Goal: Book appointment/travel/reservation

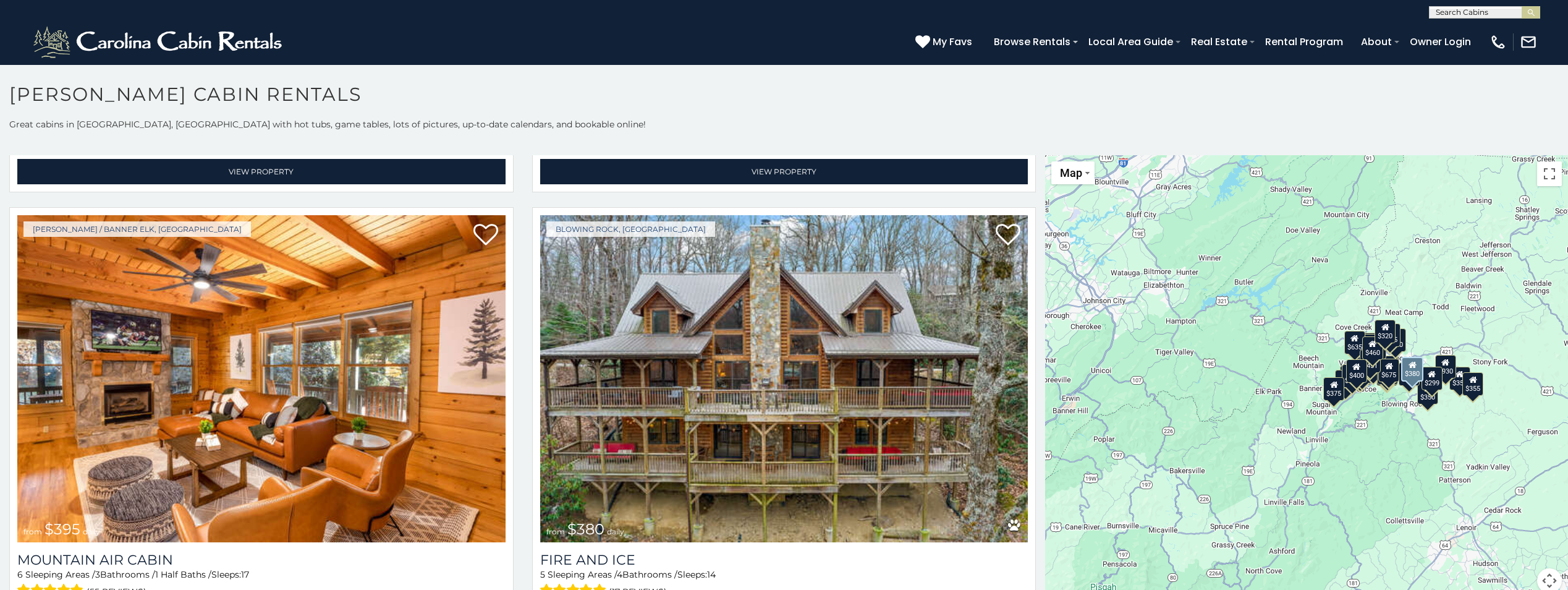
scroll to position [5749, 0]
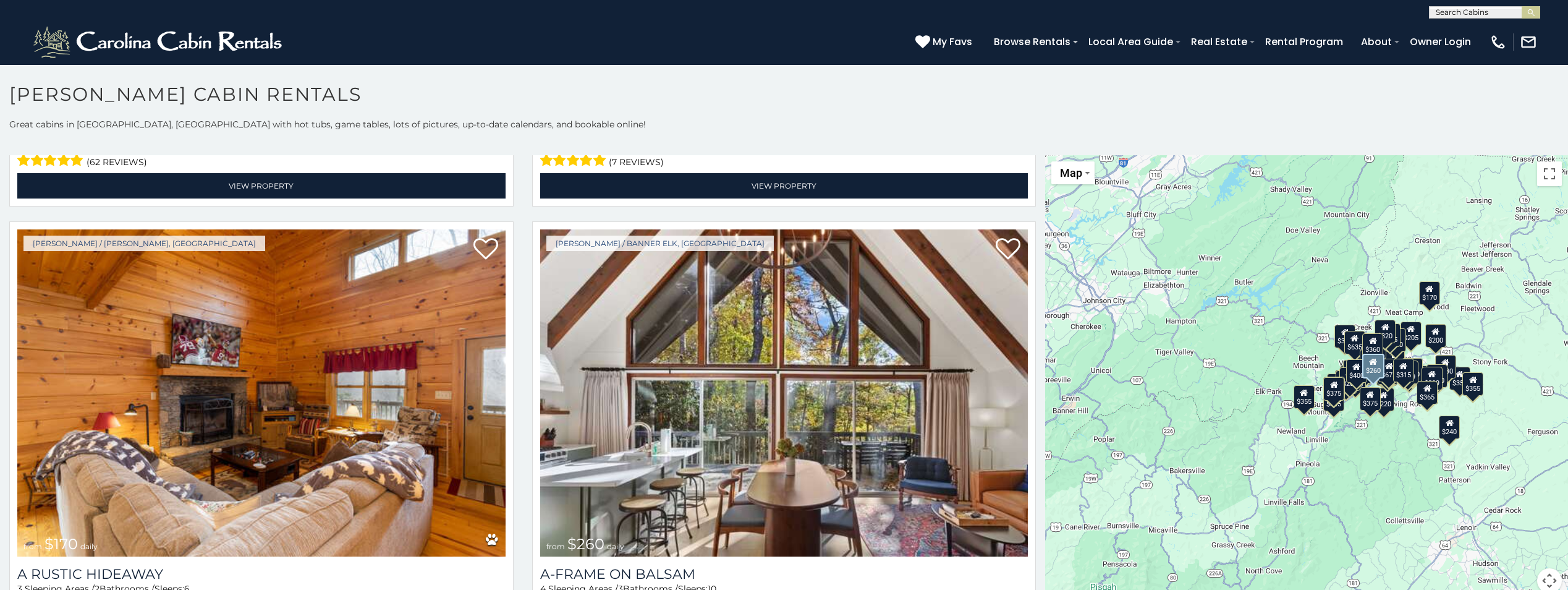
scroll to position [8903, 0]
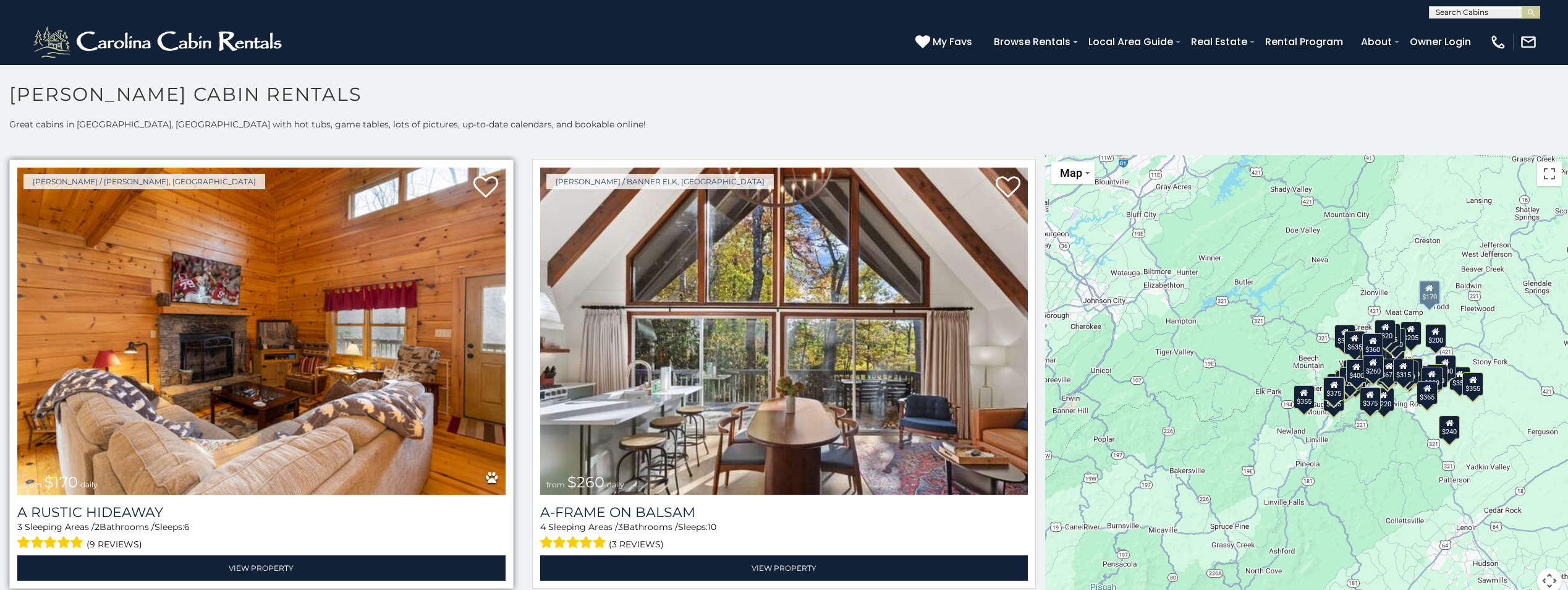
click at [249, 285] on img at bounding box center [262, 331] width 489 height 327
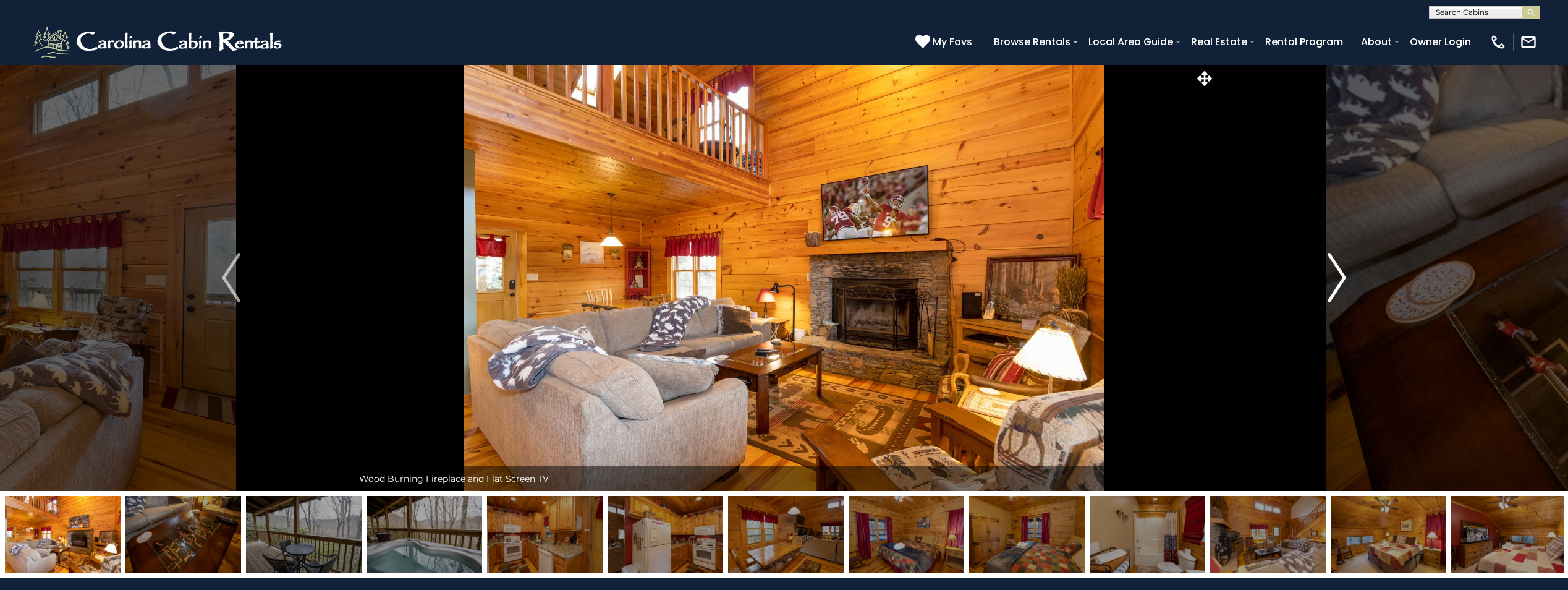
click at [1331, 285] on img "Next" at bounding box center [1337, 277] width 19 height 50
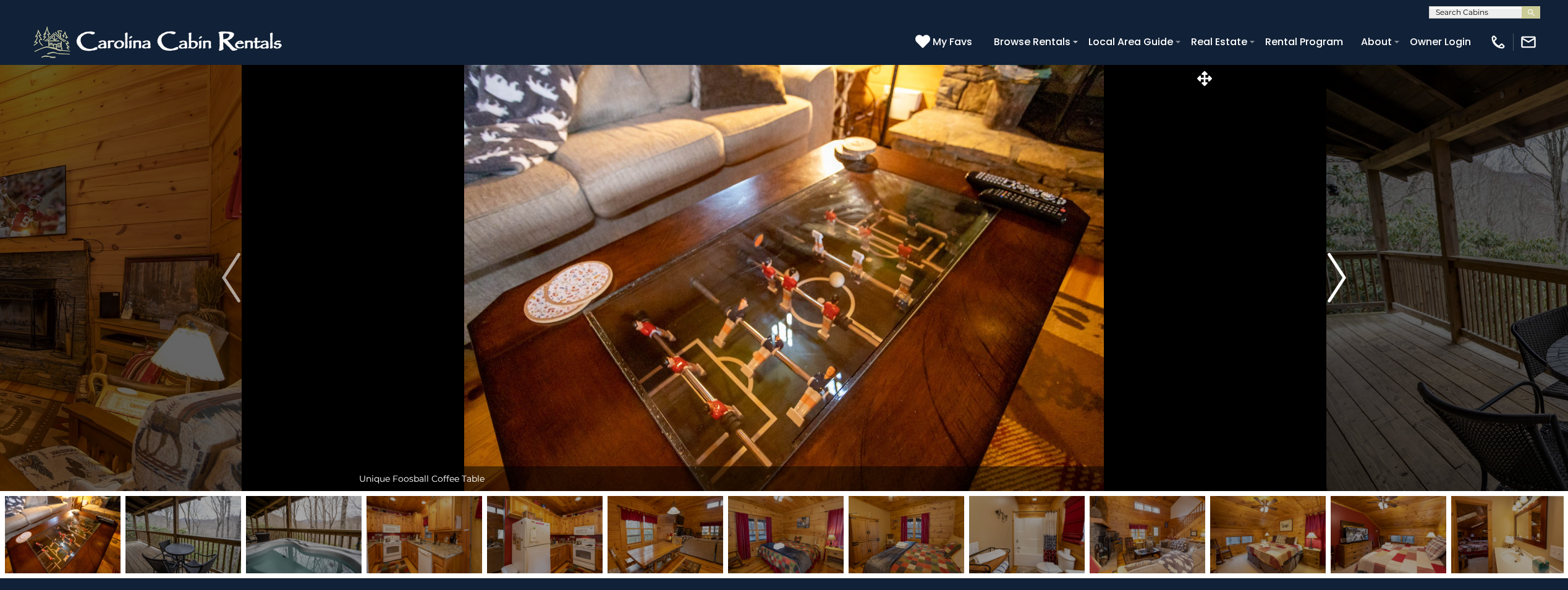
click at [1331, 285] on img "Next" at bounding box center [1337, 277] width 19 height 50
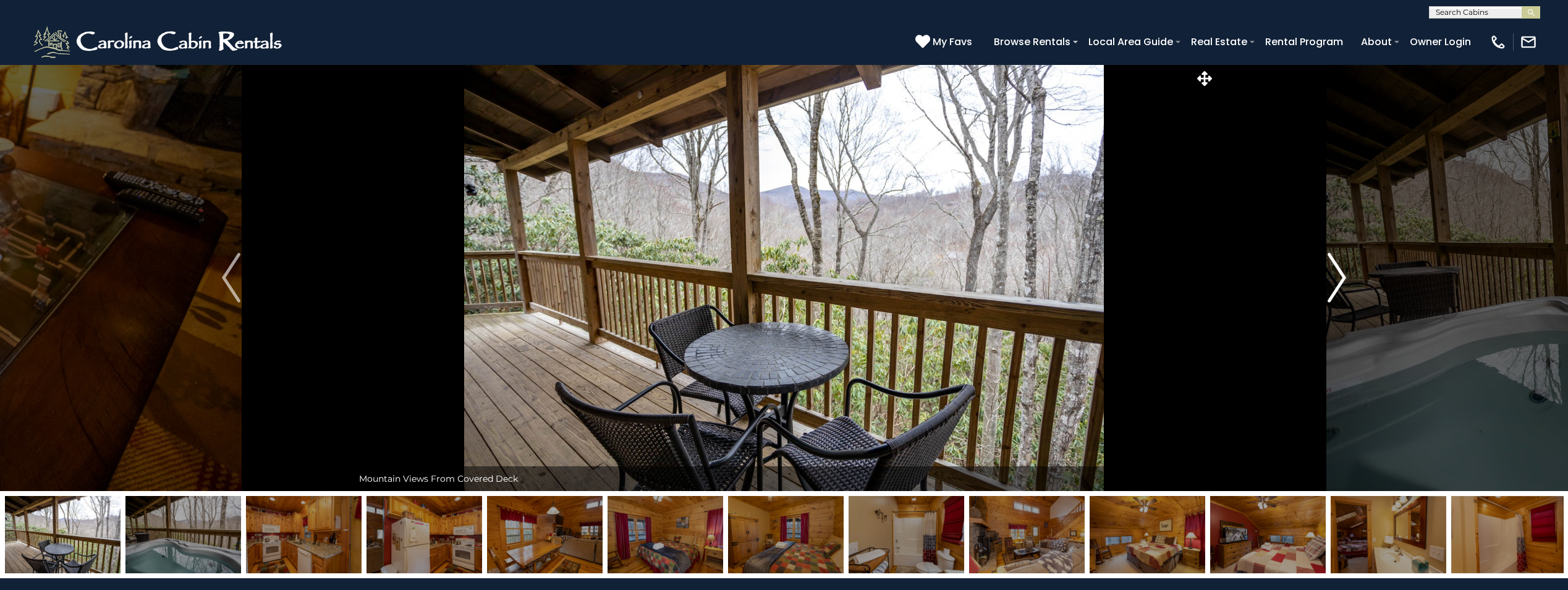
click at [1331, 285] on img "Next" at bounding box center [1337, 277] width 19 height 50
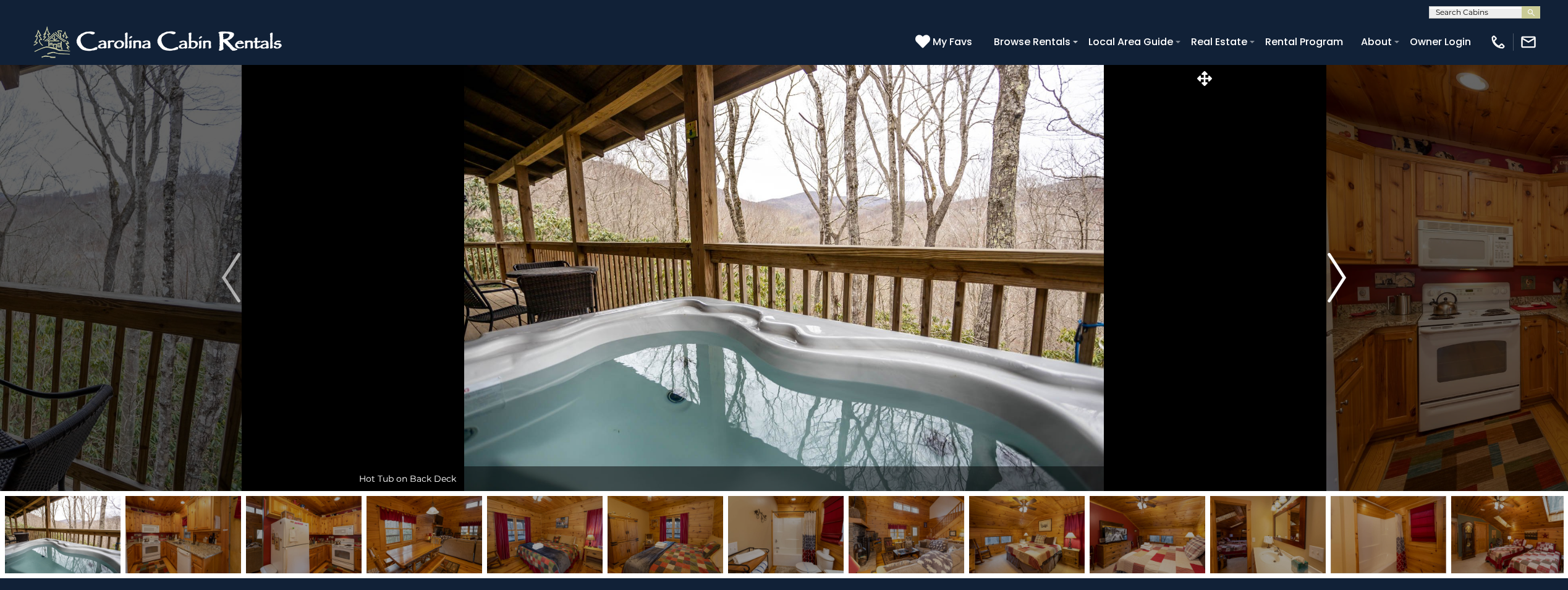
click at [1331, 285] on img "Next" at bounding box center [1337, 277] width 19 height 50
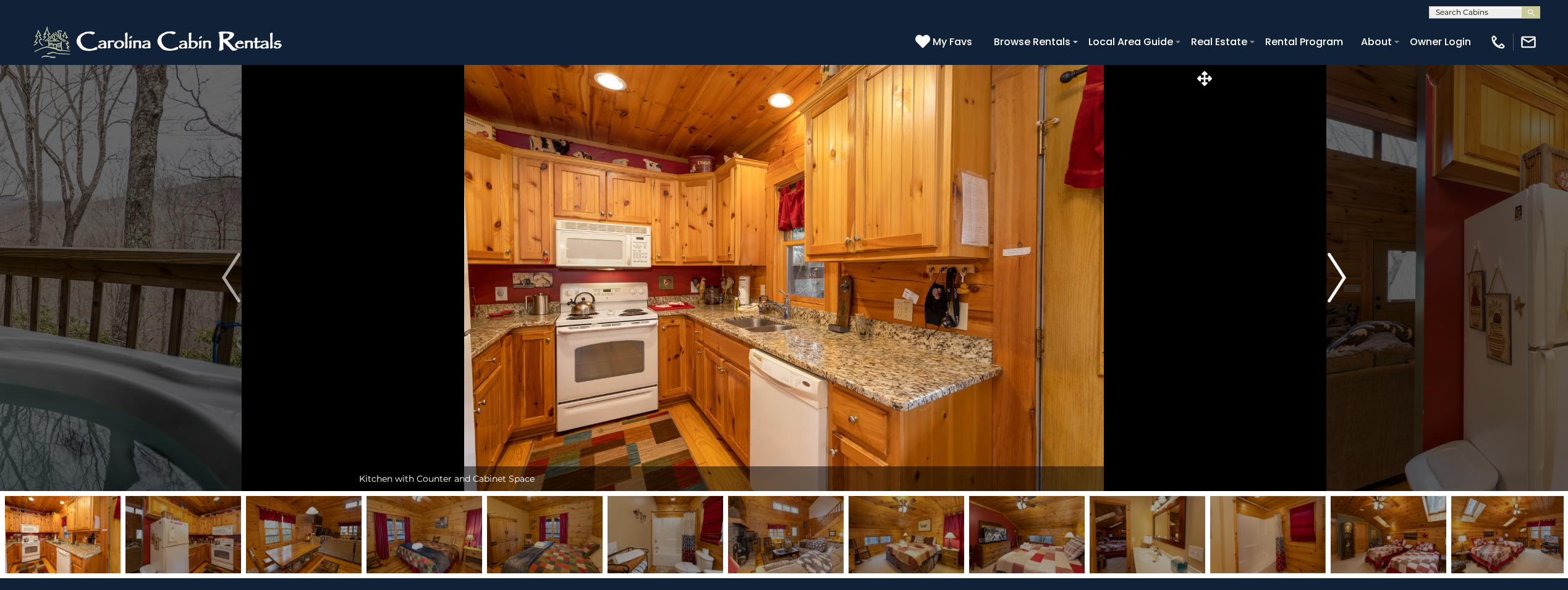
click at [1331, 285] on img "Next" at bounding box center [1337, 277] width 19 height 50
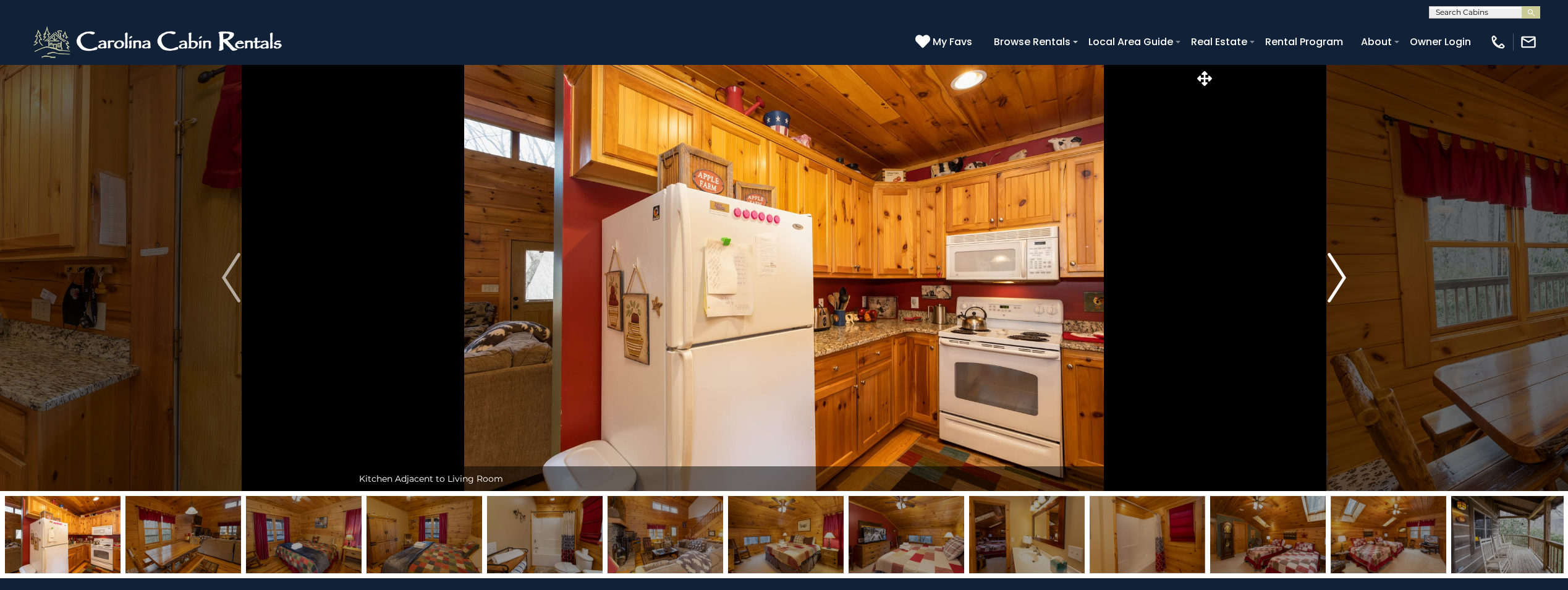
click at [1331, 285] on img "Next" at bounding box center [1337, 277] width 19 height 50
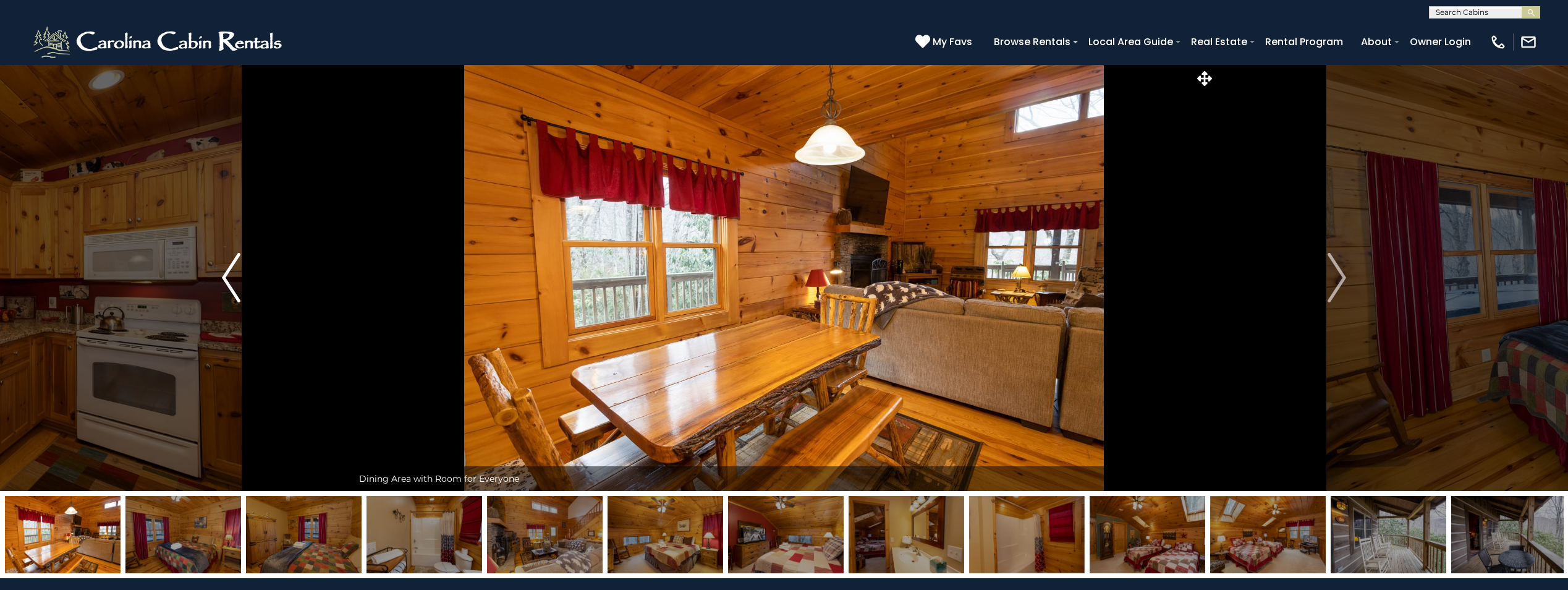
click at [235, 289] on img "Previous" at bounding box center [231, 277] width 19 height 50
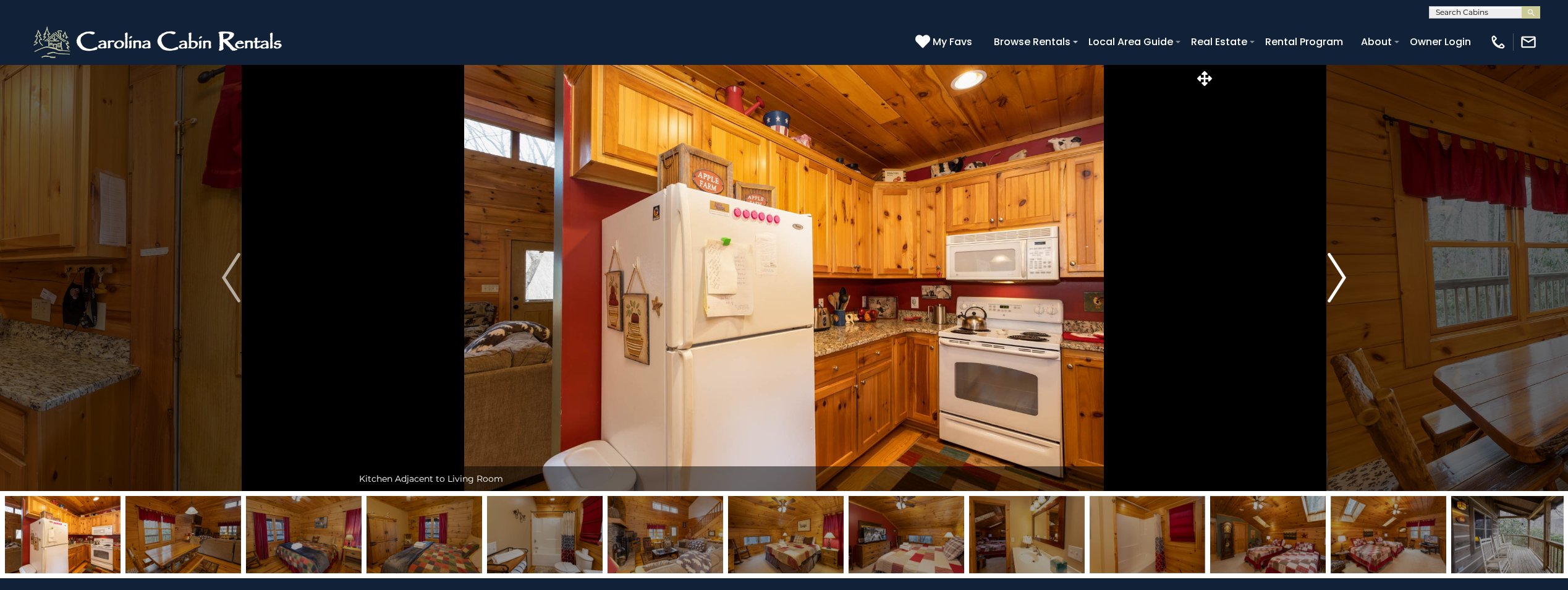
click at [1338, 280] on img "Next" at bounding box center [1337, 277] width 19 height 50
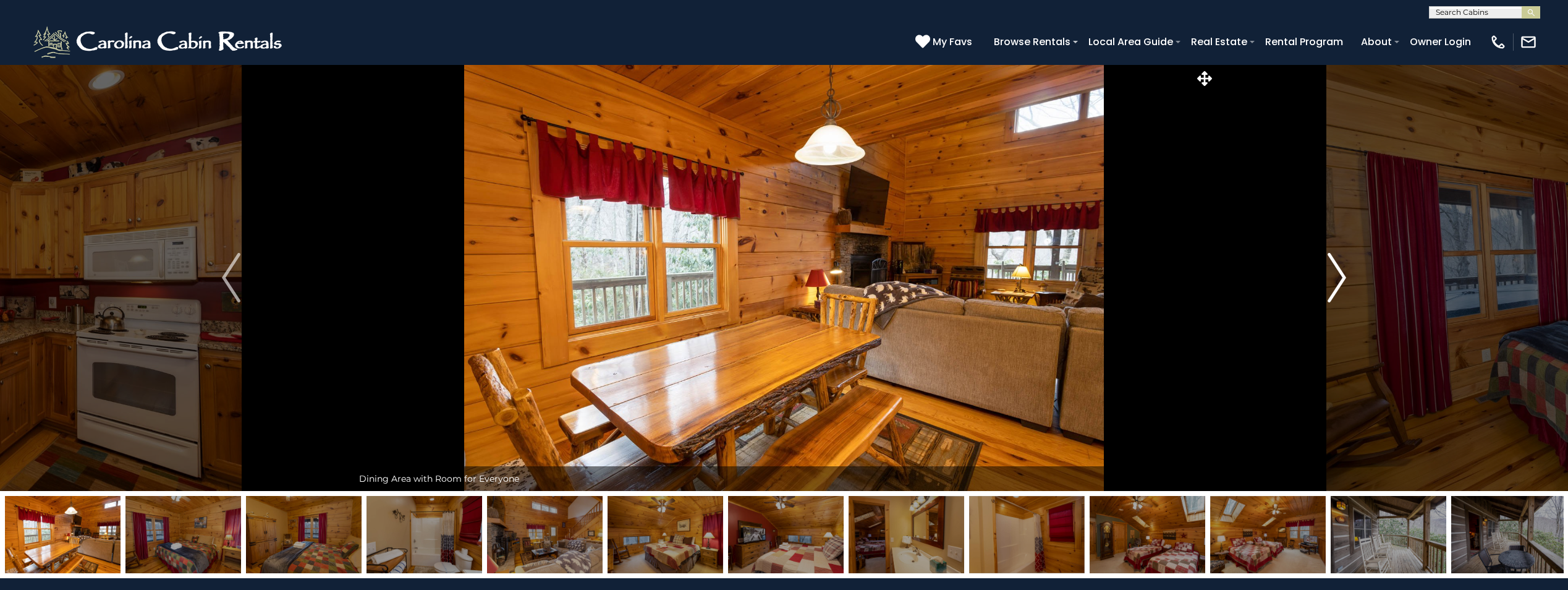
click at [1338, 280] on img "Next" at bounding box center [1337, 277] width 19 height 50
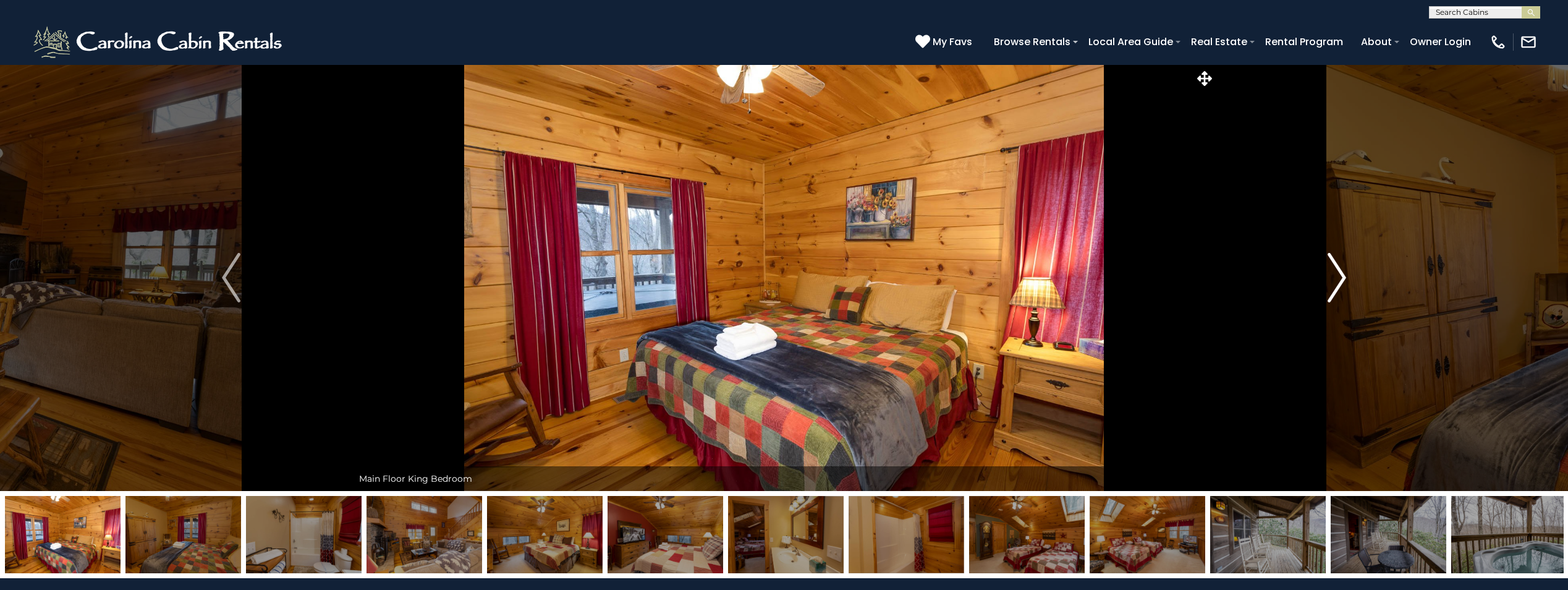
click at [1338, 280] on img "Next" at bounding box center [1337, 277] width 19 height 50
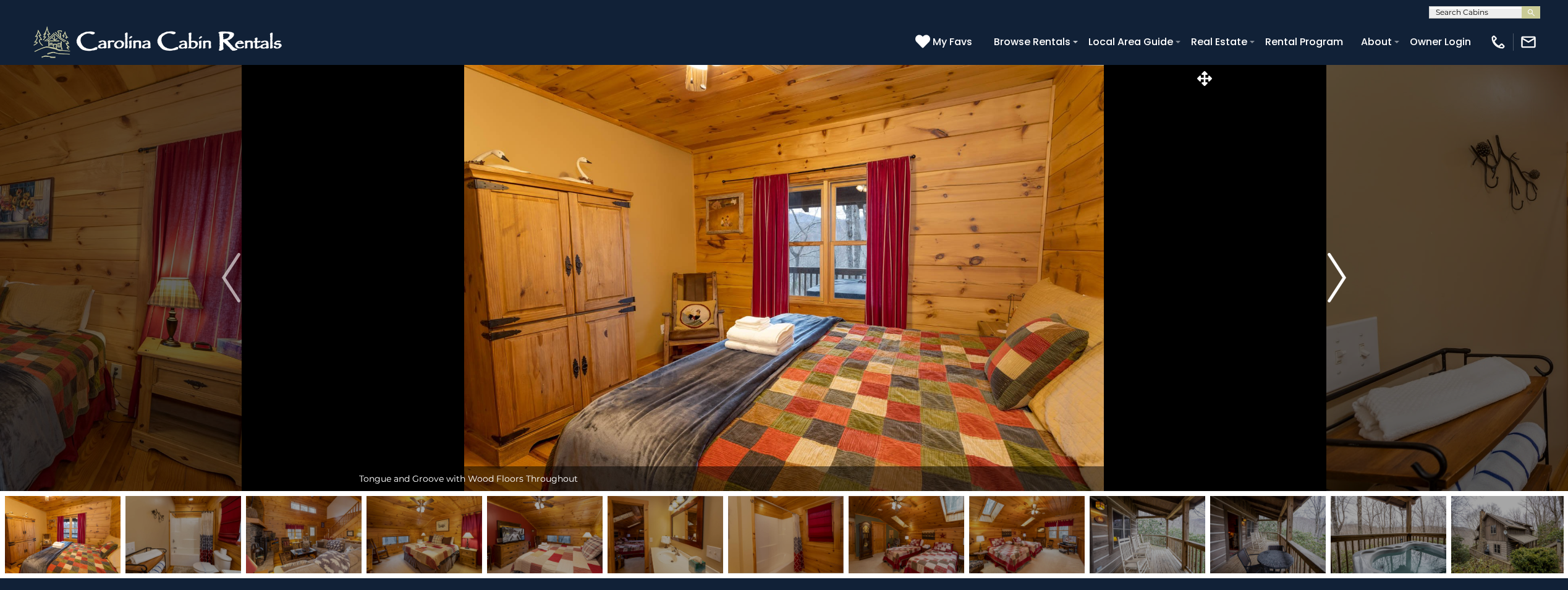
click at [1338, 280] on img "Next" at bounding box center [1337, 277] width 19 height 50
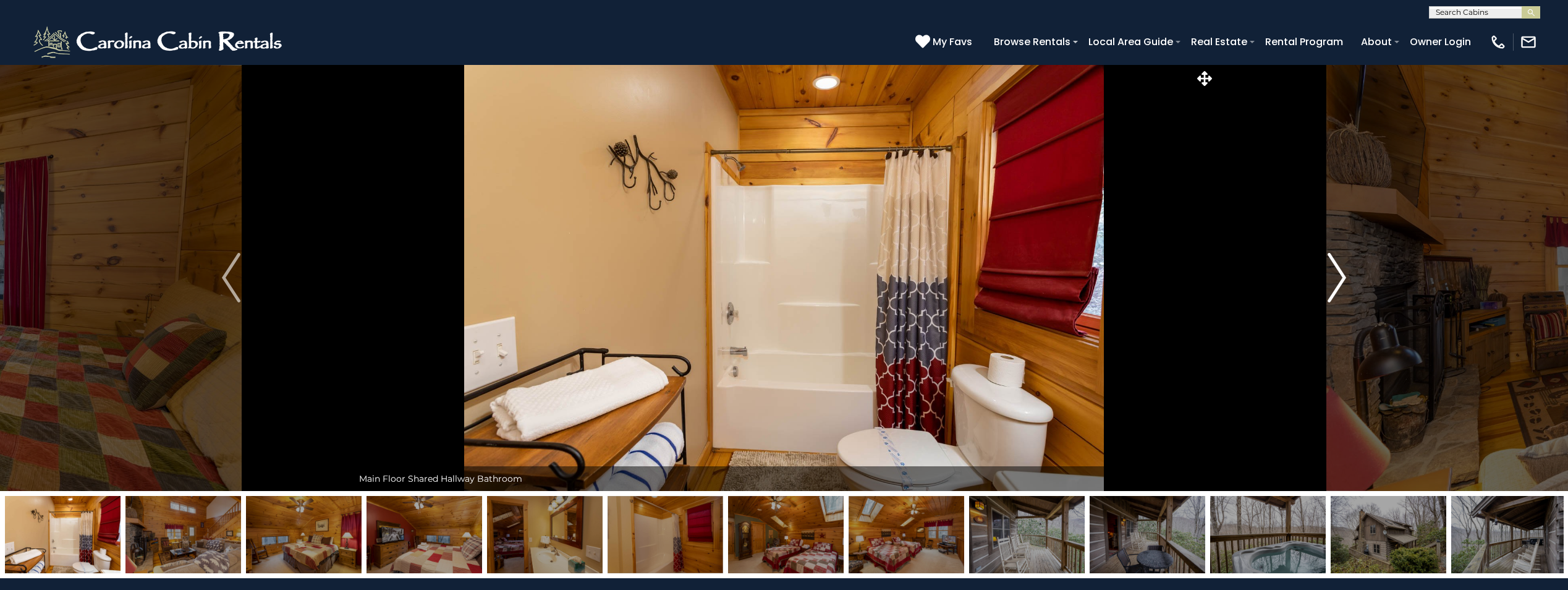
click at [1338, 280] on img "Next" at bounding box center [1337, 277] width 19 height 50
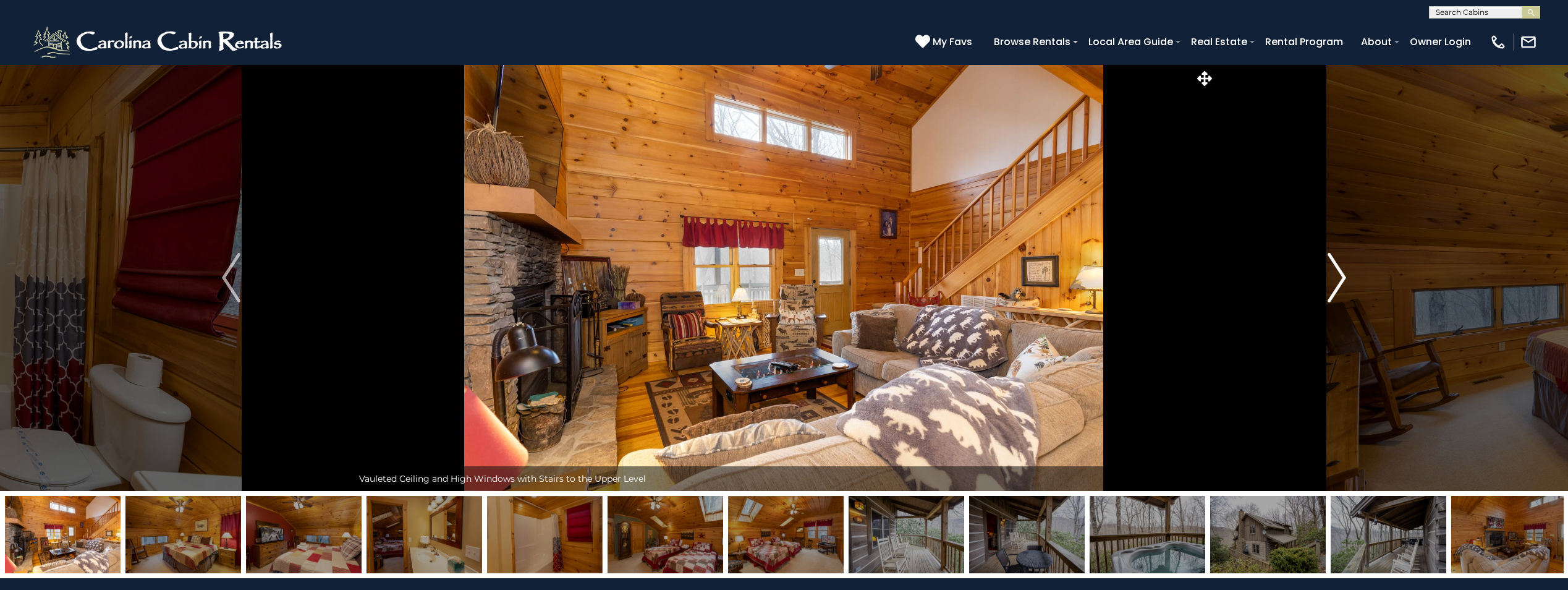
click at [1338, 280] on img "Next" at bounding box center [1337, 277] width 19 height 50
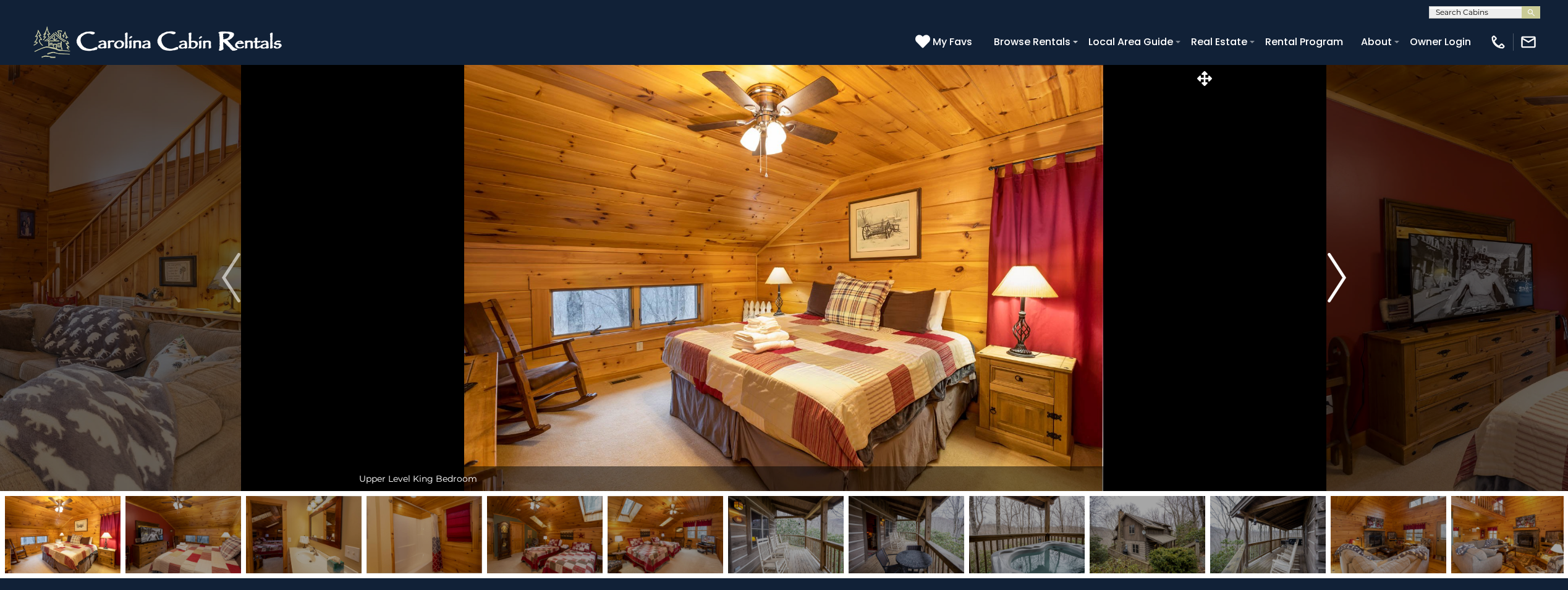
click at [1338, 280] on img "Next" at bounding box center [1337, 277] width 19 height 50
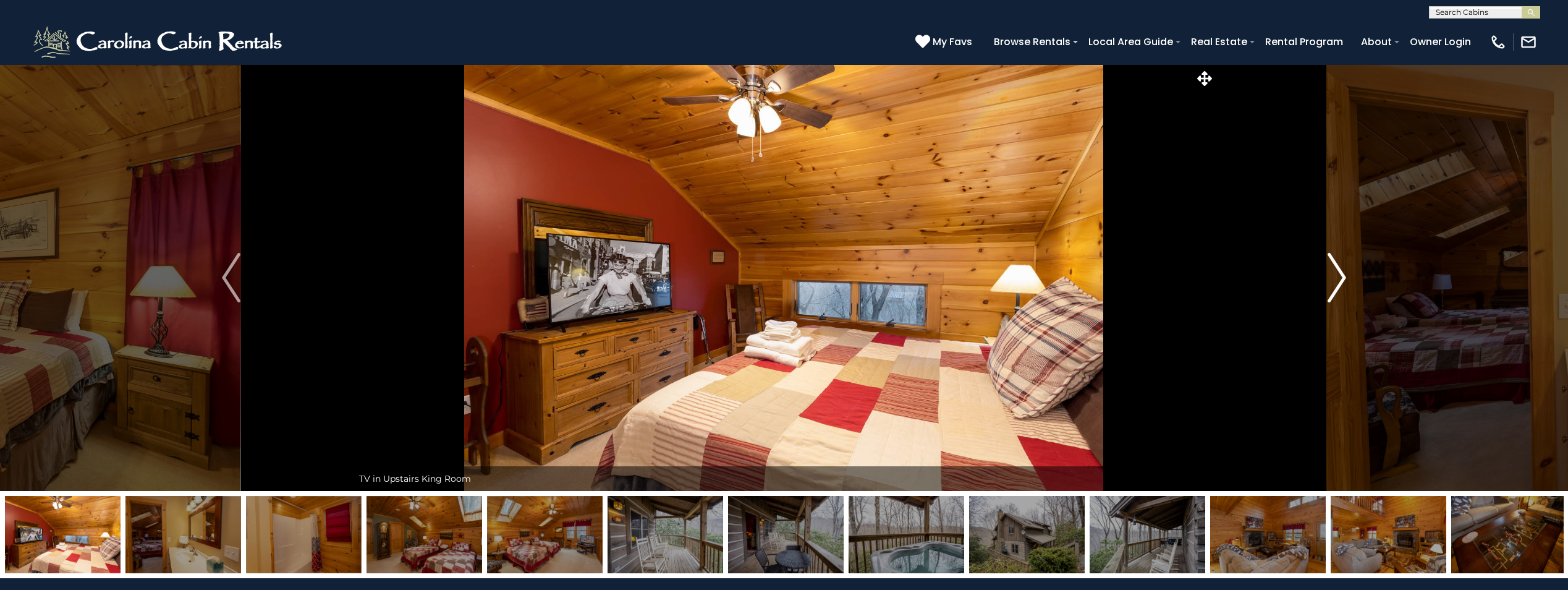
click at [1338, 280] on img "Next" at bounding box center [1337, 277] width 19 height 50
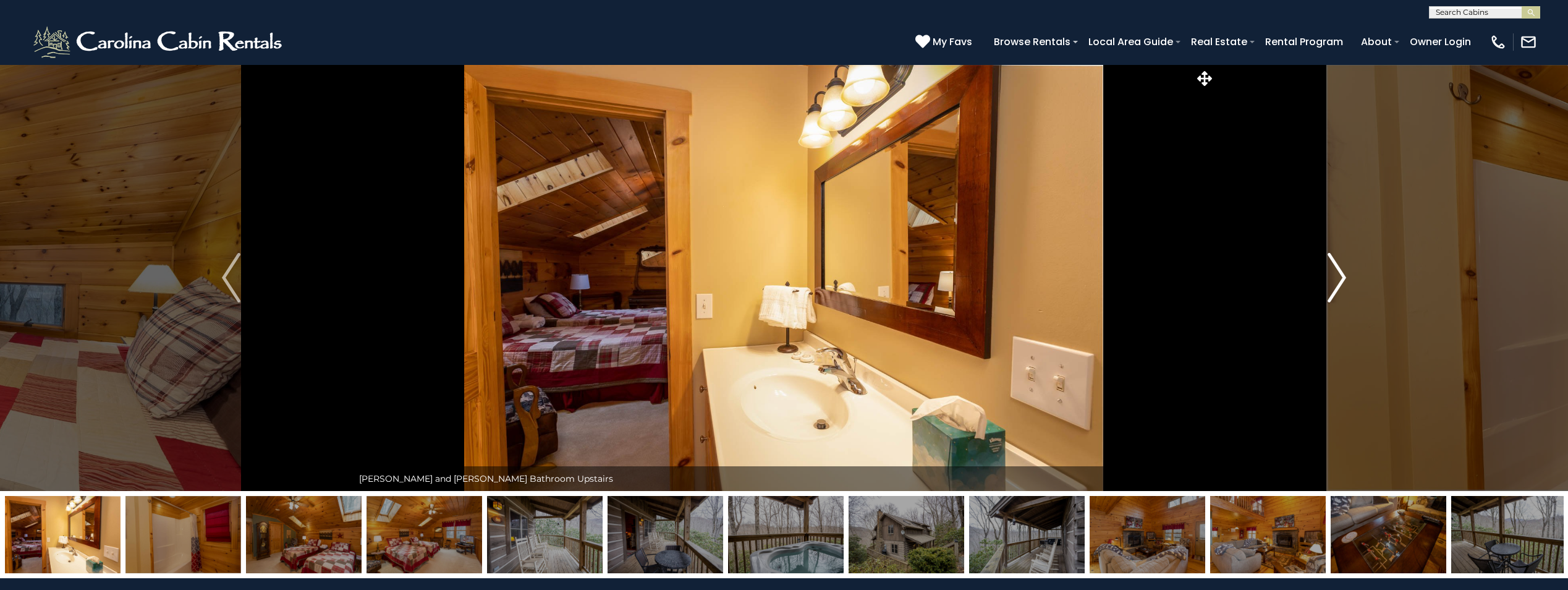
click at [1338, 280] on img "Next" at bounding box center [1337, 277] width 19 height 50
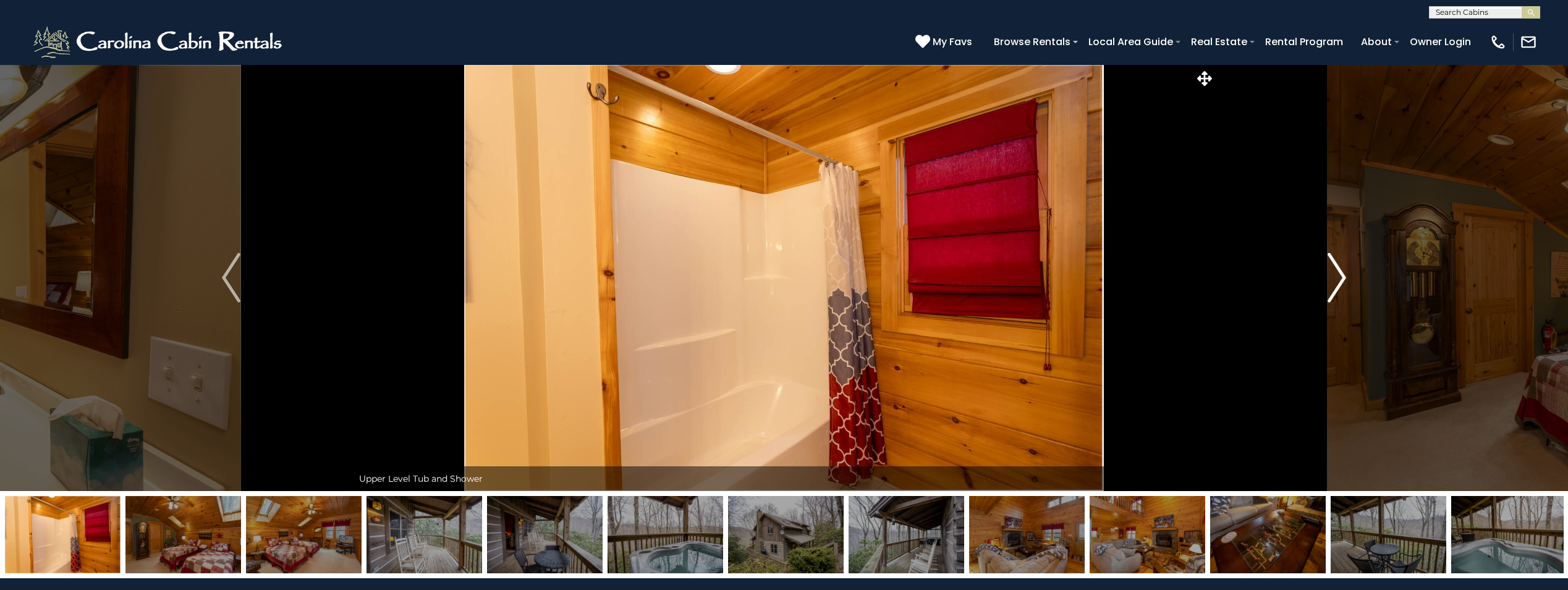
click at [1338, 280] on img "Next" at bounding box center [1337, 277] width 19 height 50
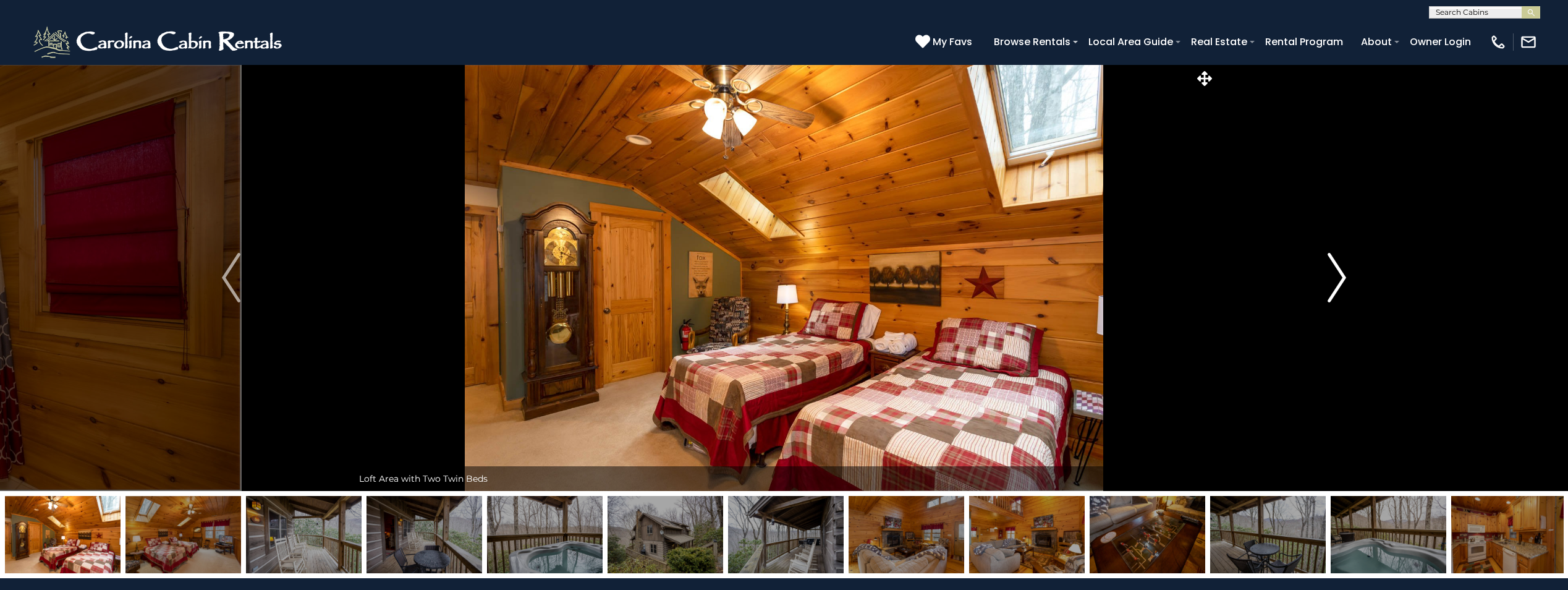
click at [1338, 280] on img "Next" at bounding box center [1337, 277] width 19 height 50
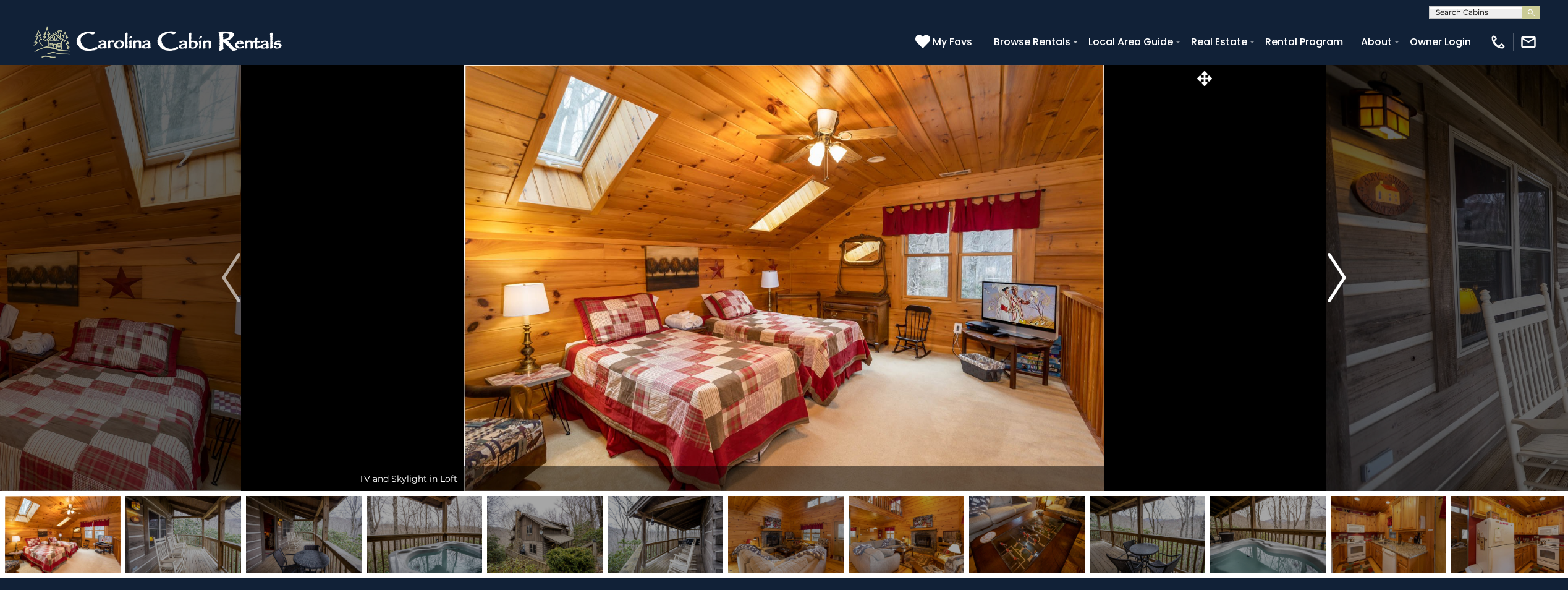
click at [1338, 280] on img "Next" at bounding box center [1337, 277] width 19 height 50
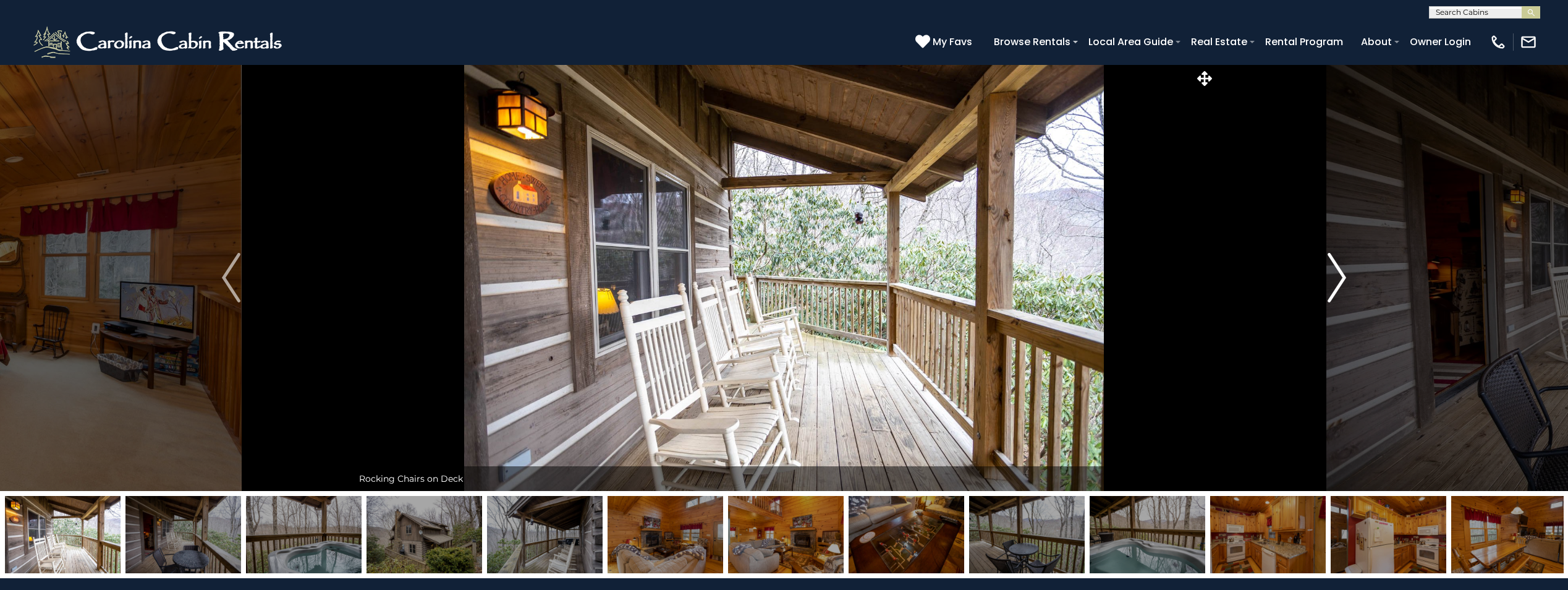
click at [1338, 280] on img "Next" at bounding box center [1337, 277] width 19 height 50
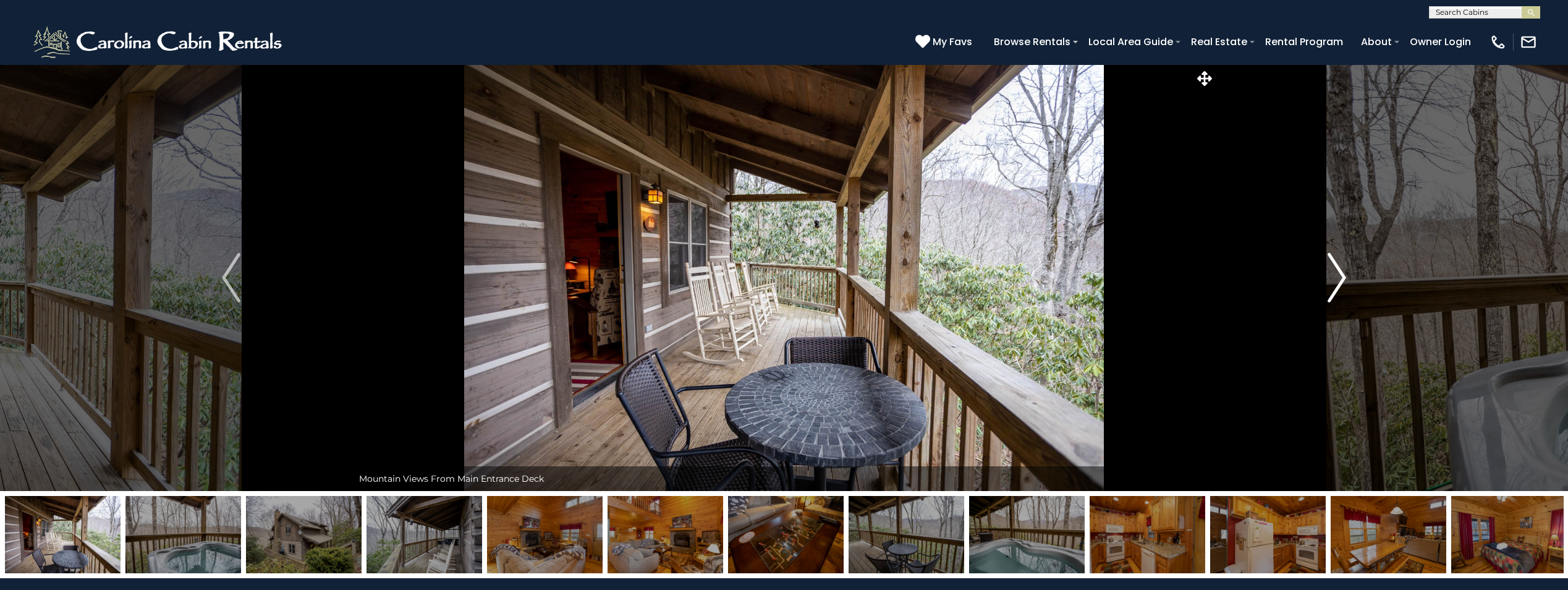
click at [1338, 280] on img "Next" at bounding box center [1337, 277] width 19 height 50
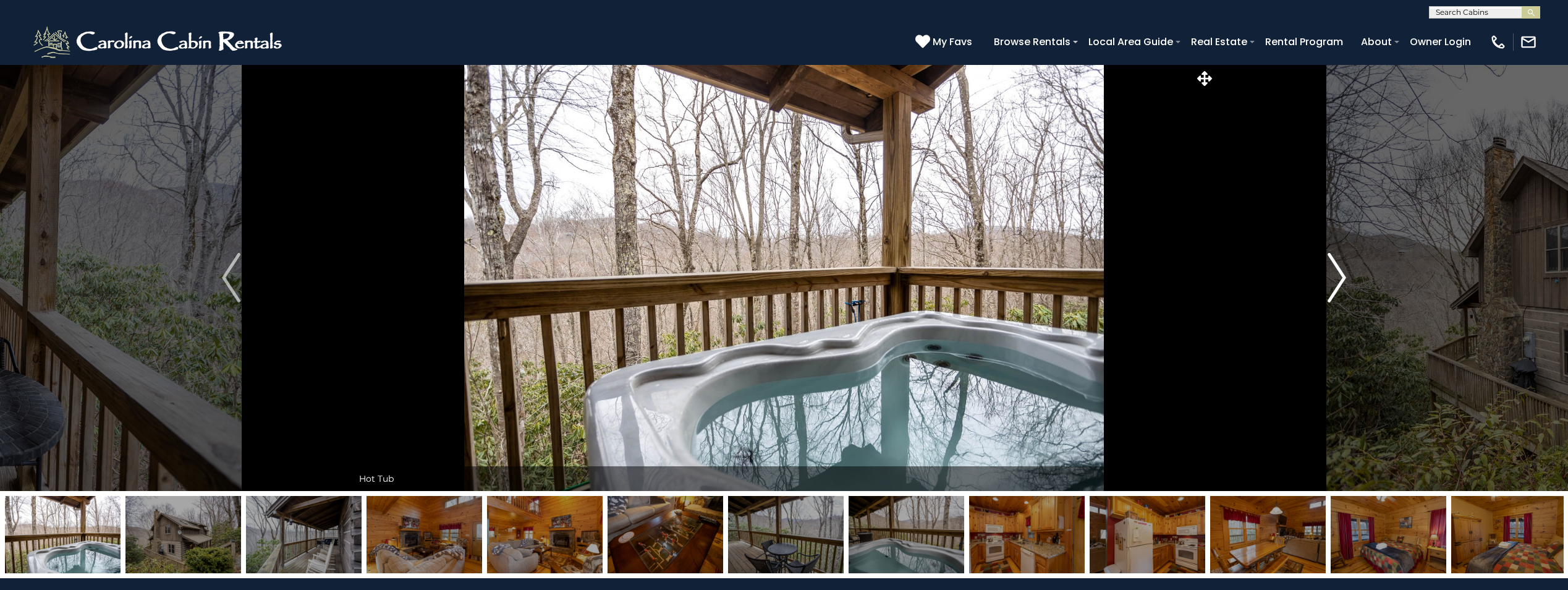
click at [1338, 280] on img "Next" at bounding box center [1337, 277] width 19 height 50
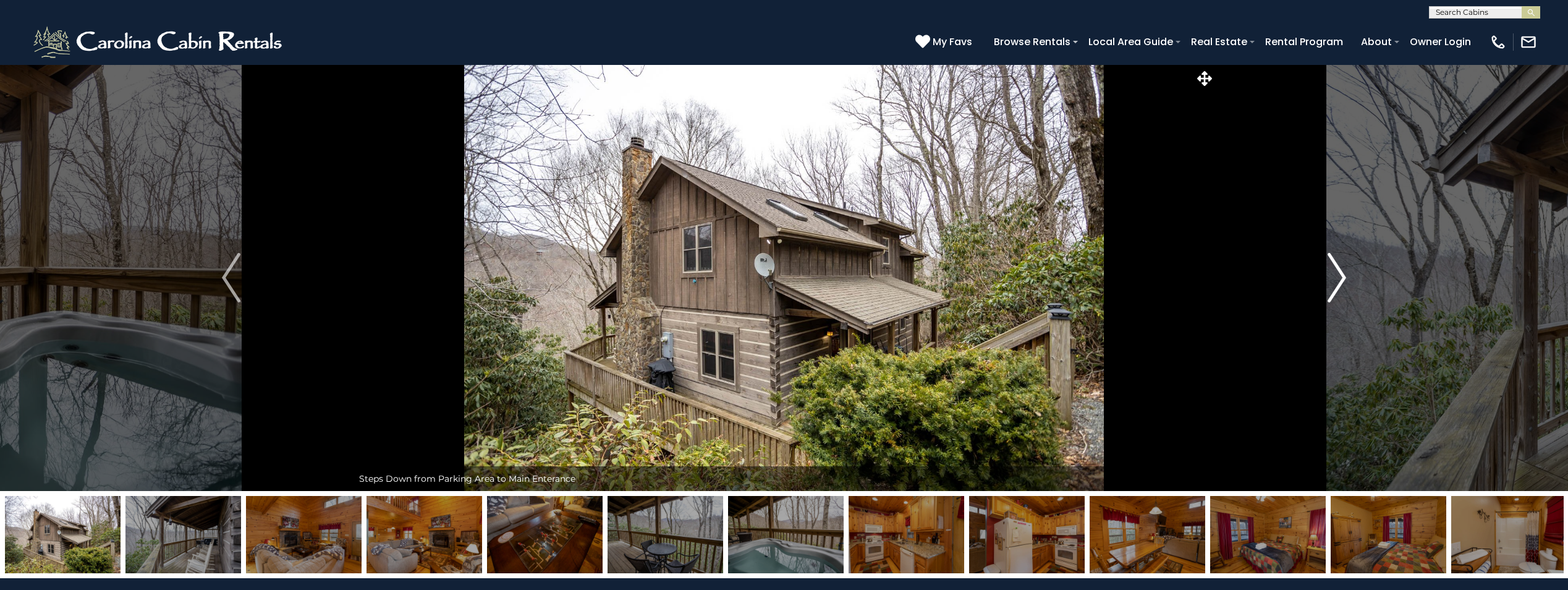
click at [1338, 280] on img "Next" at bounding box center [1337, 277] width 19 height 50
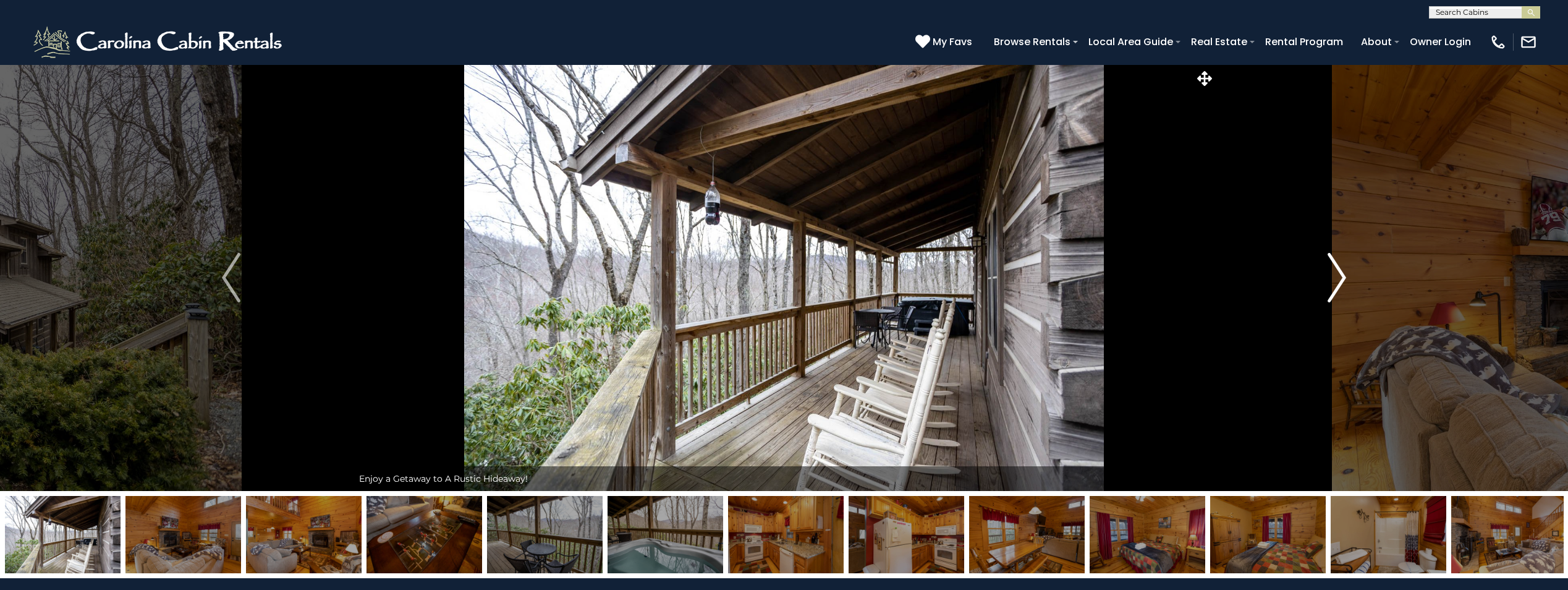
click at [1338, 280] on img "Next" at bounding box center [1337, 277] width 19 height 50
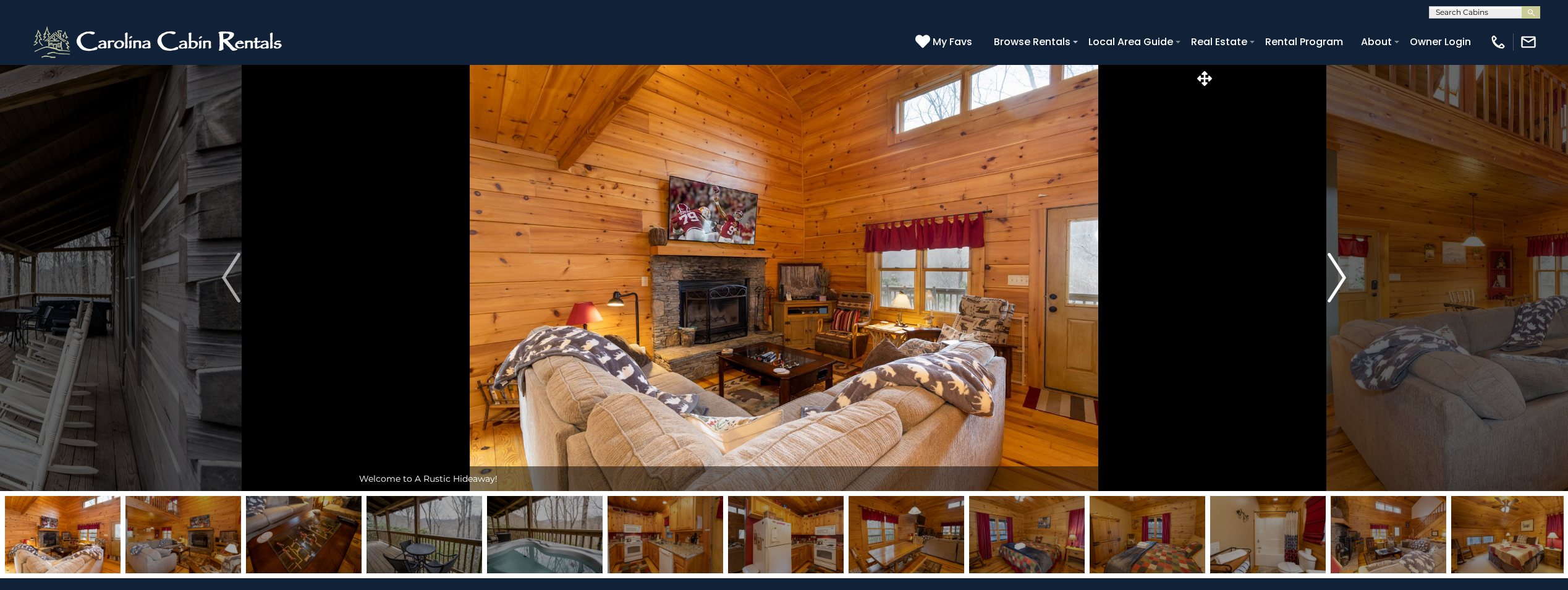
click at [1338, 280] on img "Next" at bounding box center [1337, 277] width 19 height 50
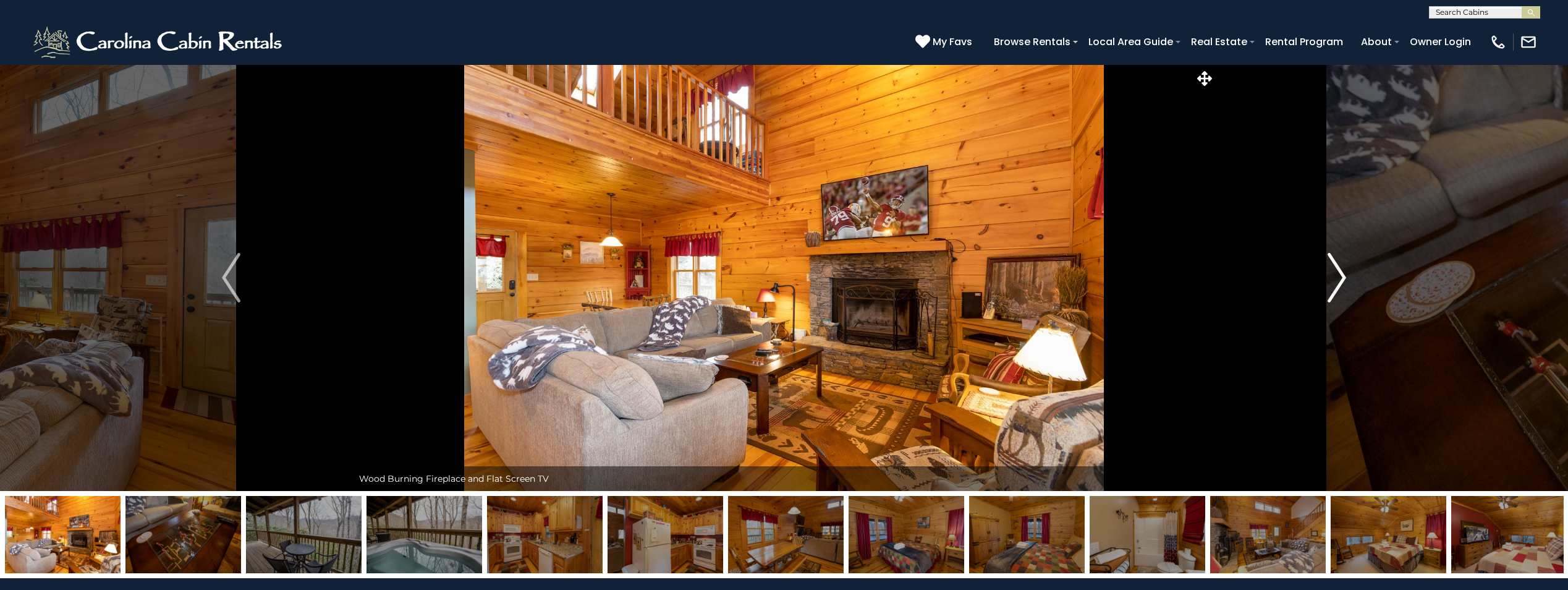
click at [1338, 280] on img "Next" at bounding box center [1337, 277] width 19 height 50
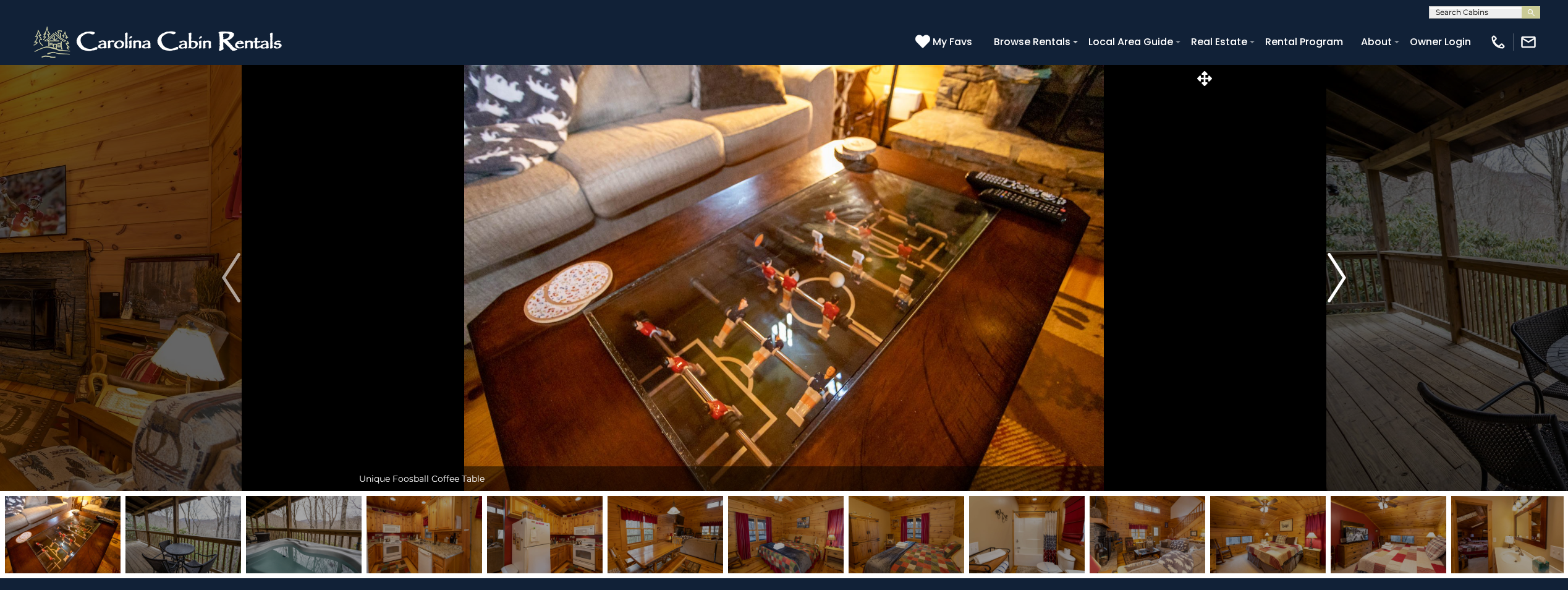
click at [1338, 280] on img "Next" at bounding box center [1337, 277] width 19 height 50
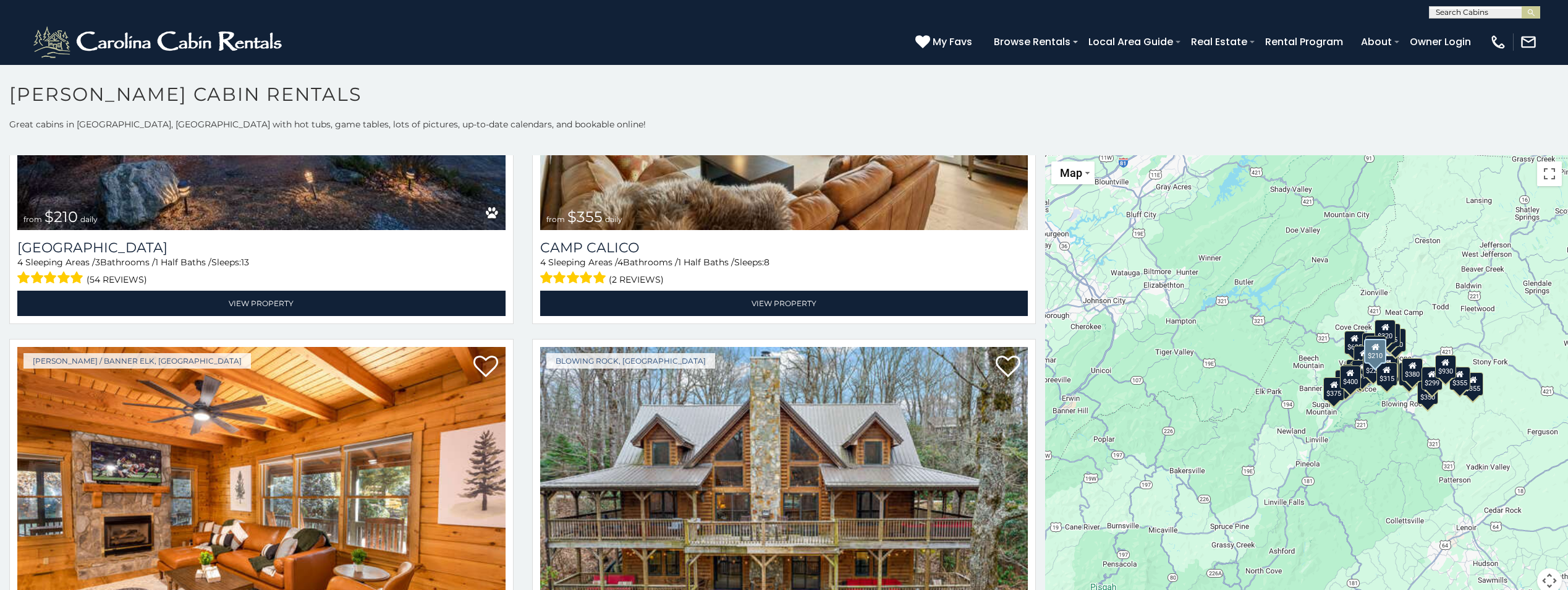
scroll to position [5687, 0]
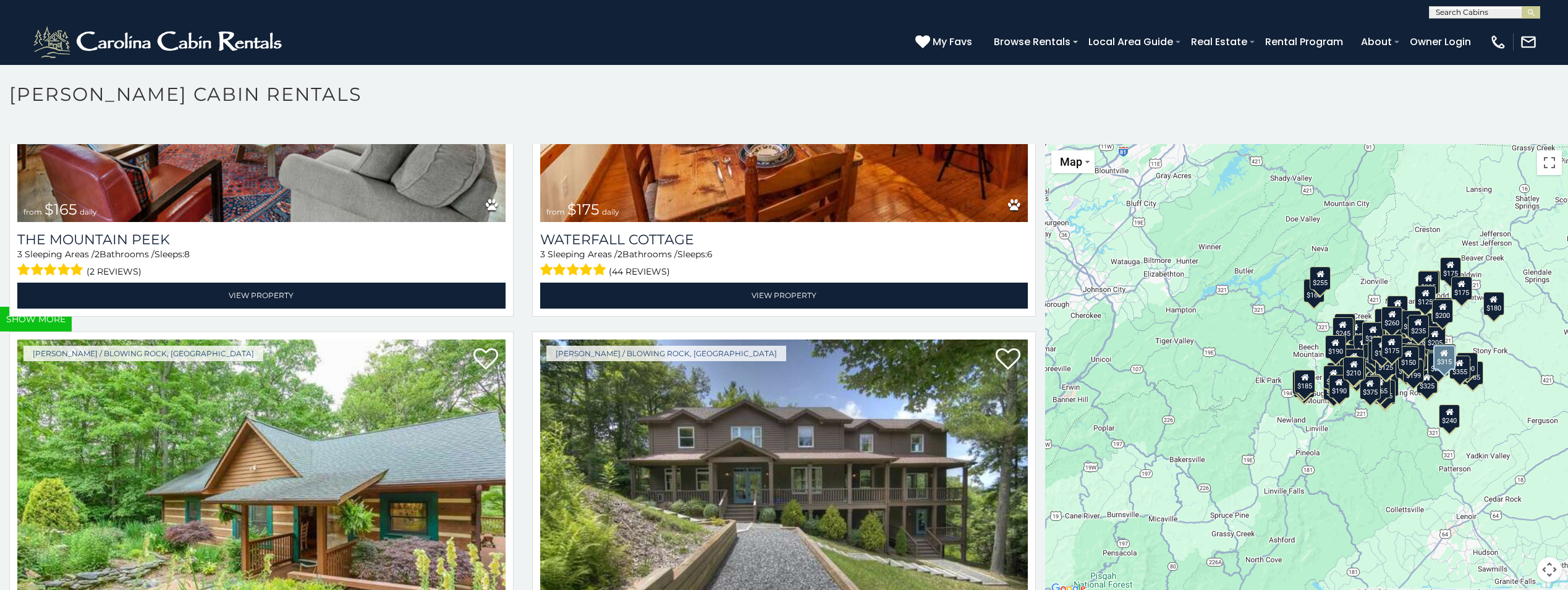
scroll to position [25149, 0]
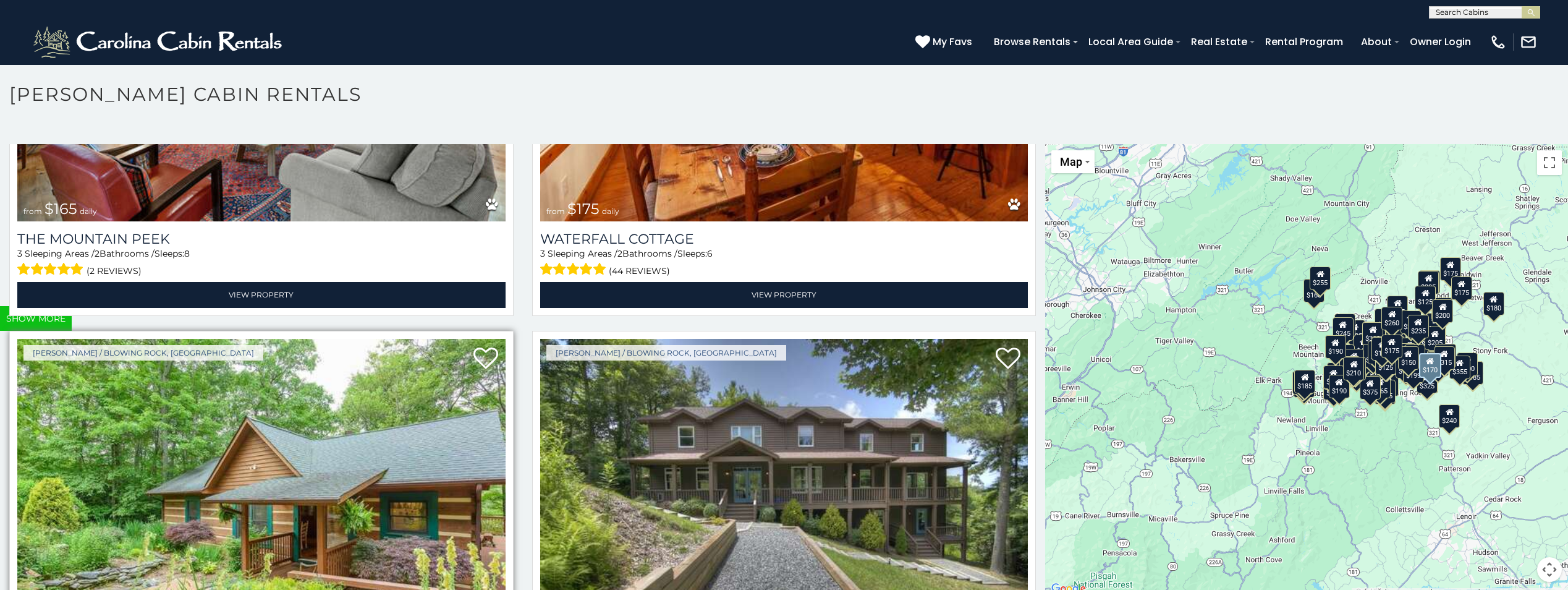
click at [338, 369] on img at bounding box center [262, 502] width 489 height 327
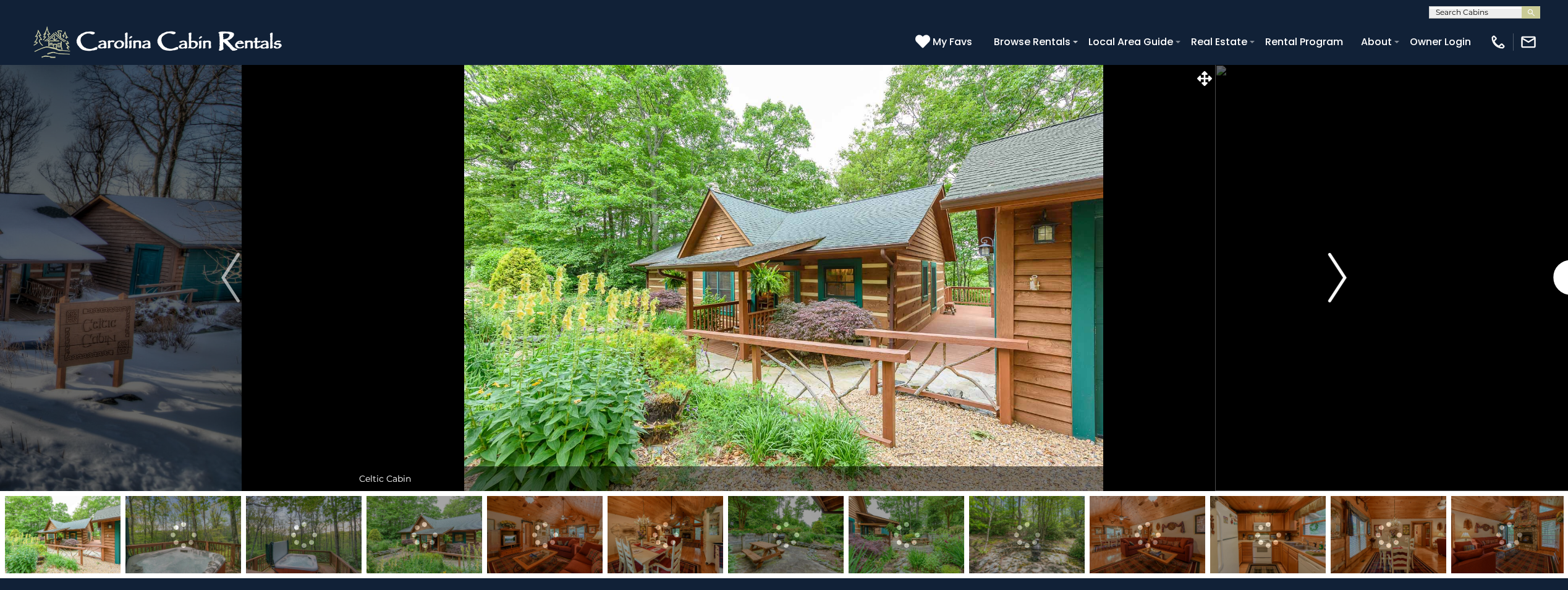
click at [1335, 279] on img "Next" at bounding box center [1338, 277] width 19 height 50
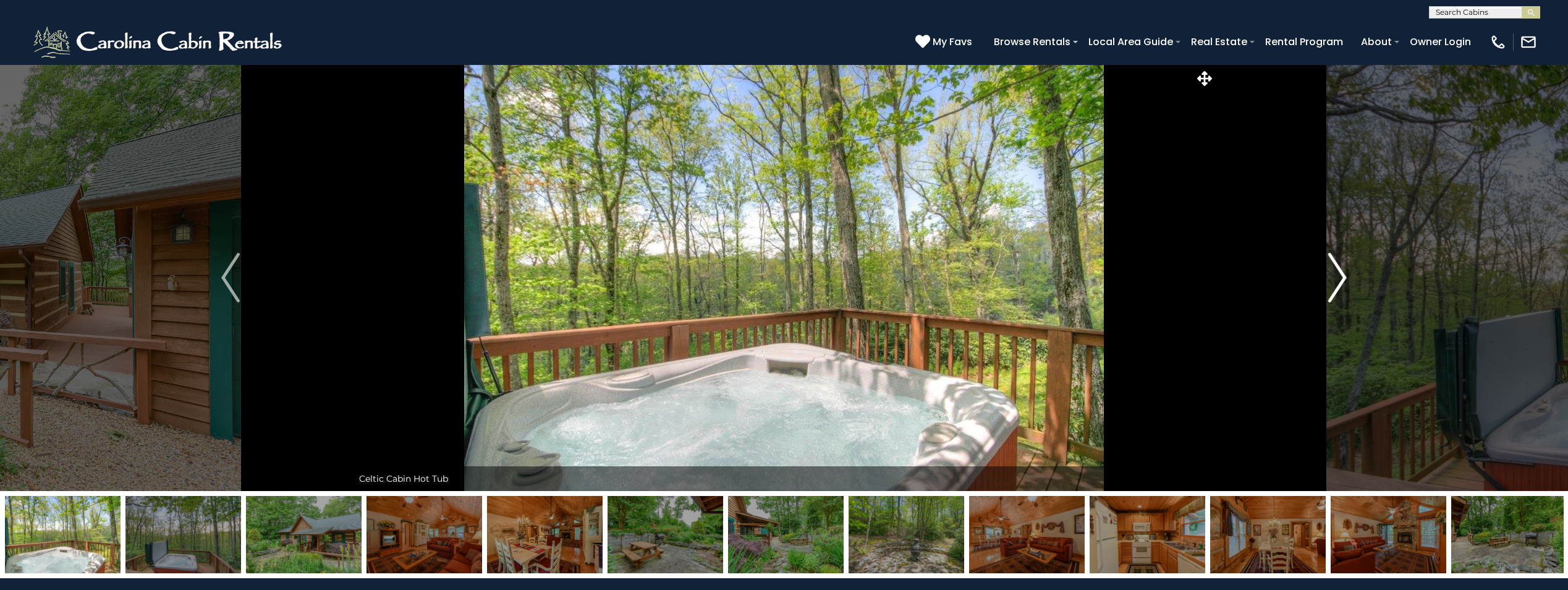
click at [1335, 279] on img "Next" at bounding box center [1338, 277] width 19 height 50
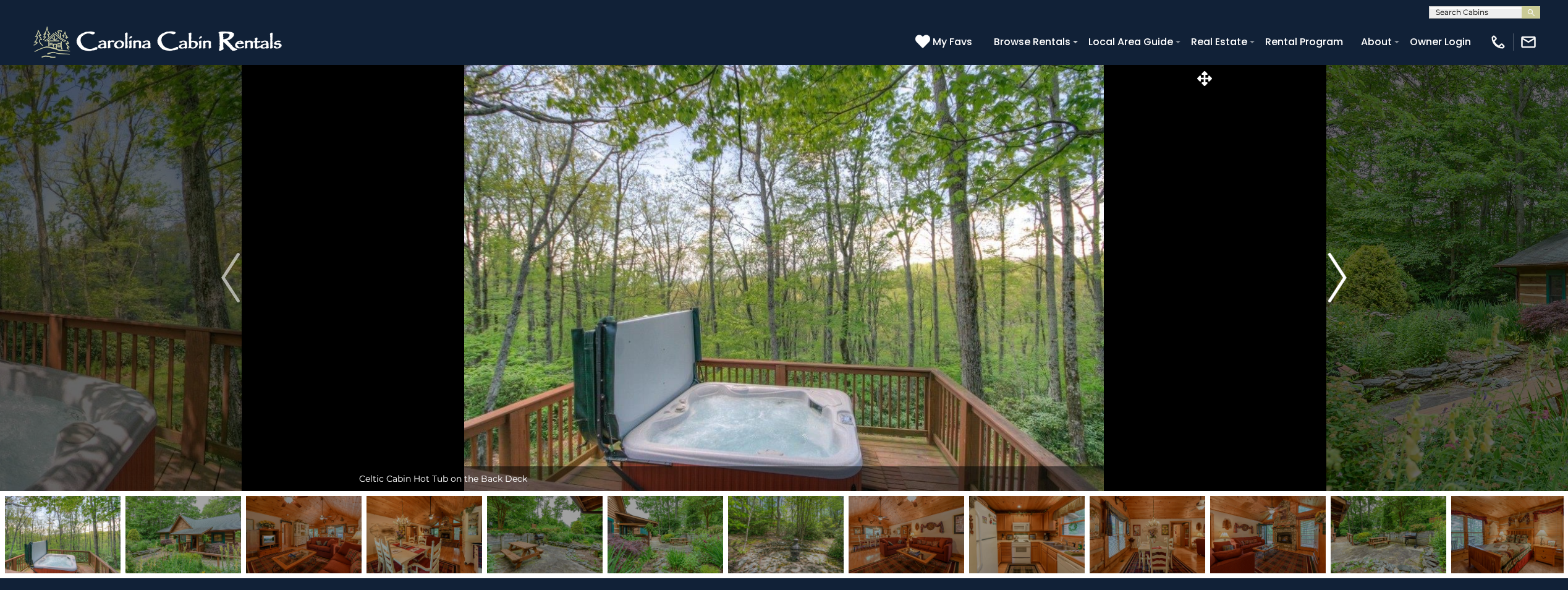
click at [1335, 279] on img "Next" at bounding box center [1338, 277] width 19 height 50
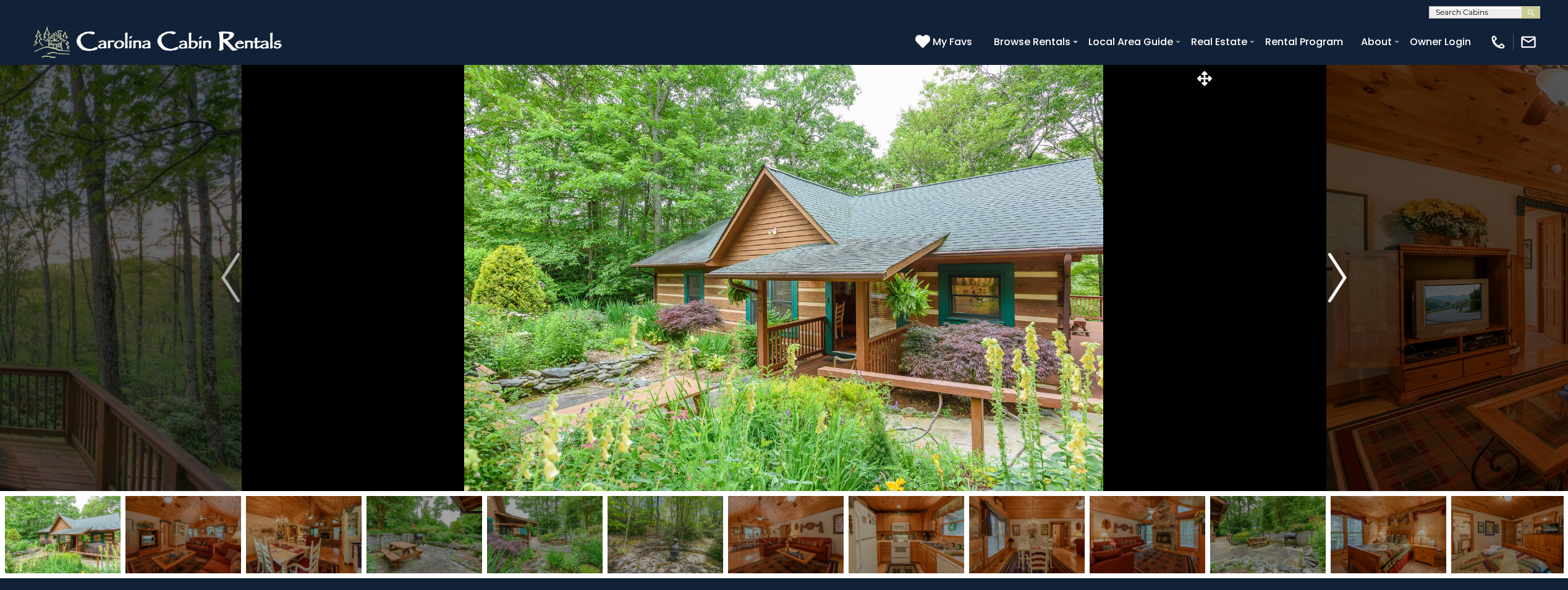
click at [1335, 279] on img "Next" at bounding box center [1338, 277] width 19 height 50
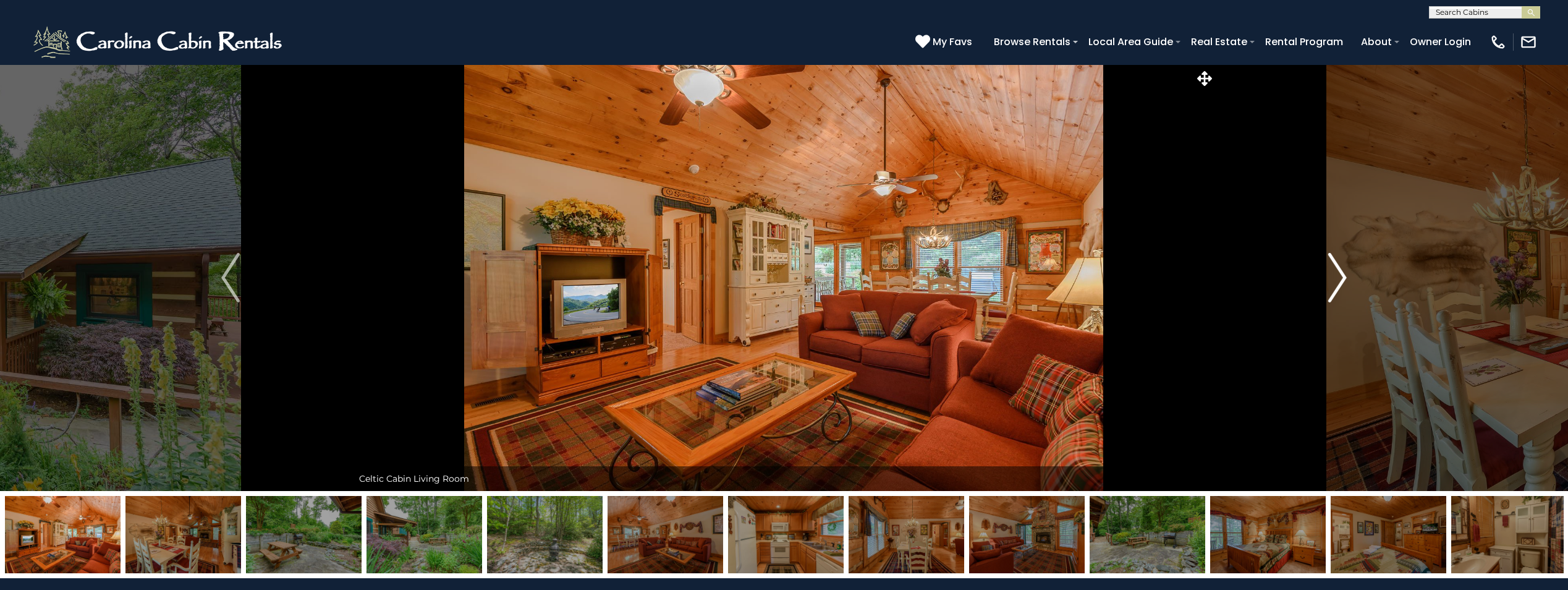
click at [1335, 279] on img "Next" at bounding box center [1338, 277] width 19 height 50
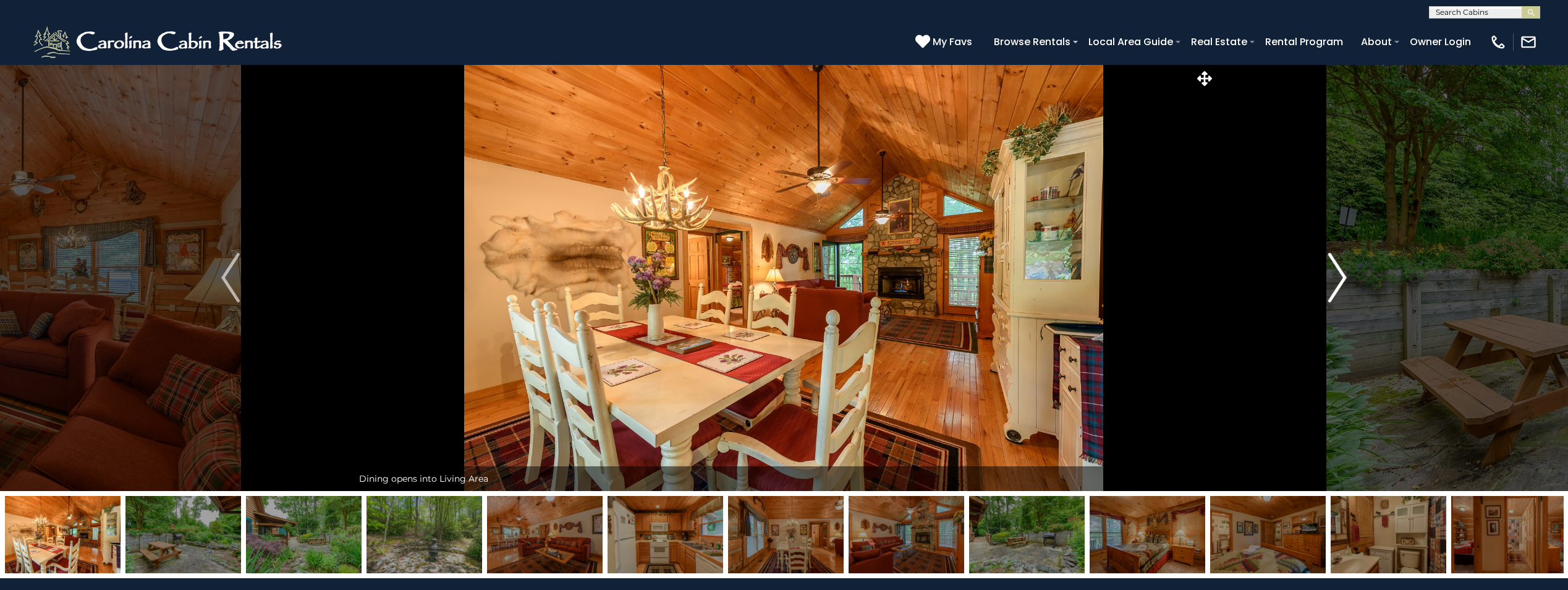
click at [1335, 279] on img "Next" at bounding box center [1338, 277] width 19 height 50
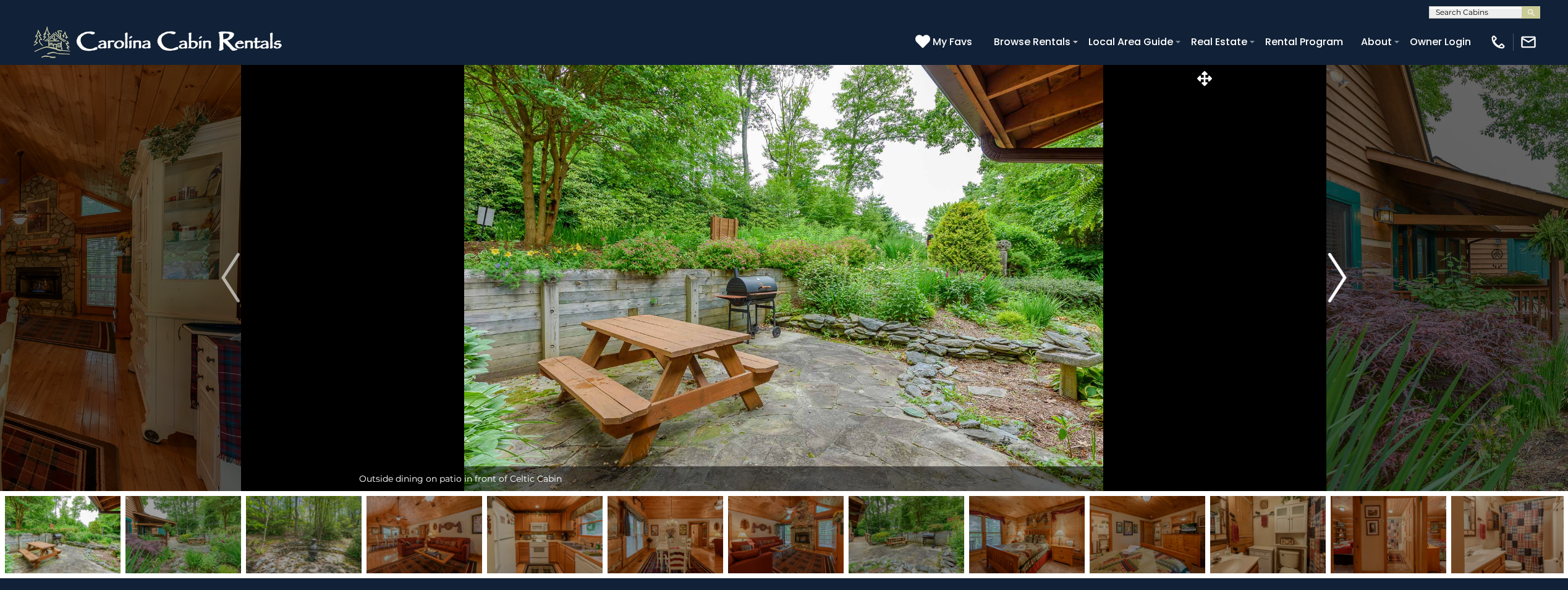
click at [1335, 279] on img "Next" at bounding box center [1338, 277] width 19 height 50
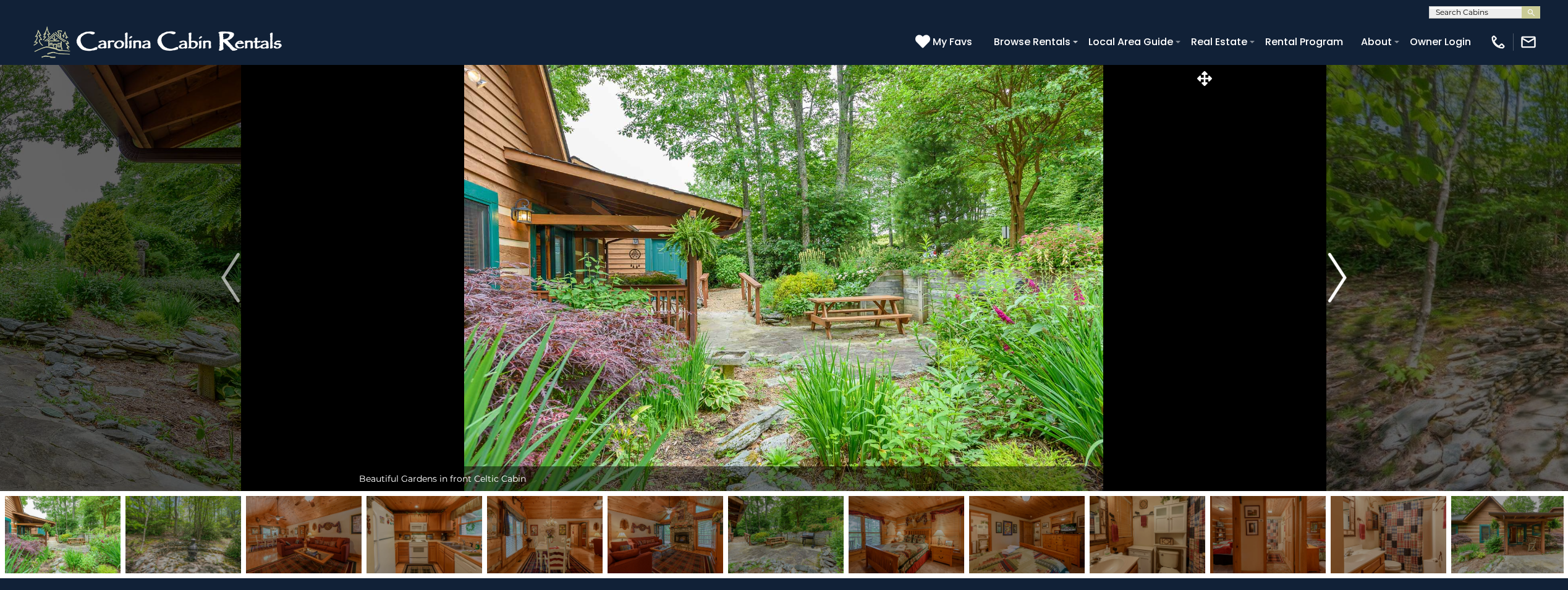
click at [1335, 279] on img "Next" at bounding box center [1338, 277] width 19 height 50
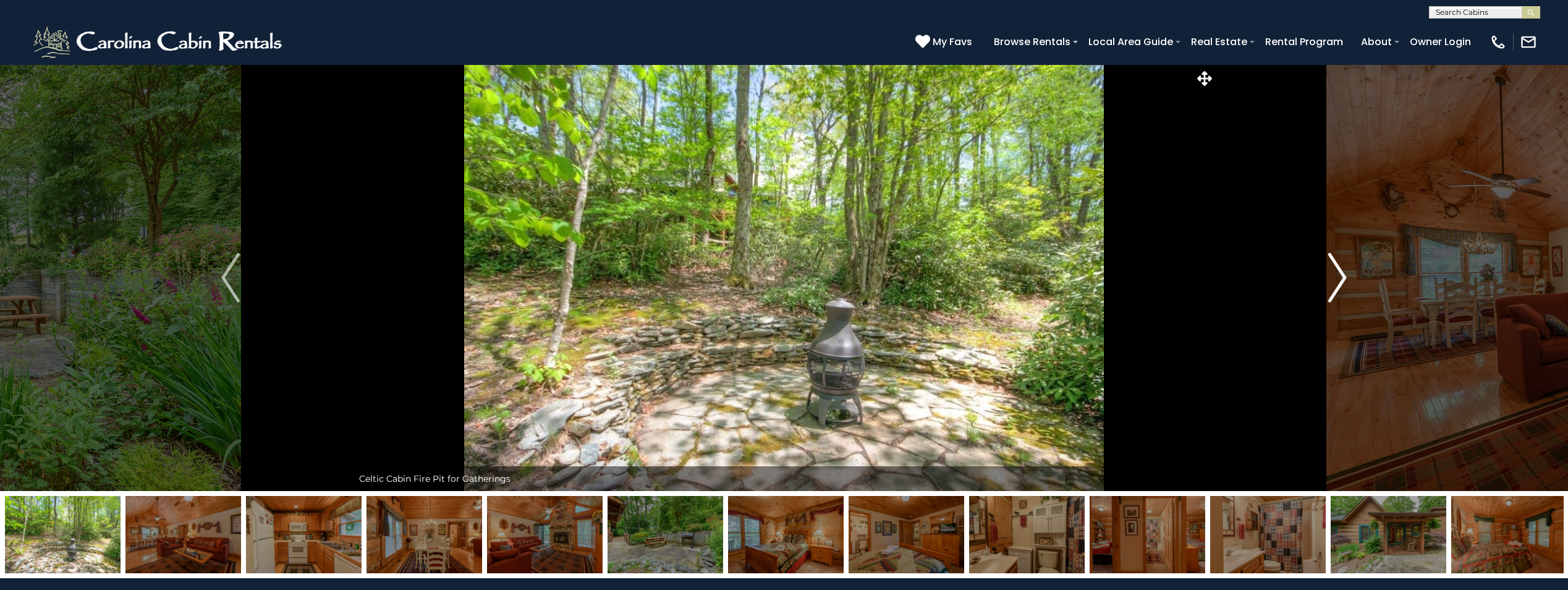
click at [1335, 279] on img "Next" at bounding box center [1338, 277] width 19 height 50
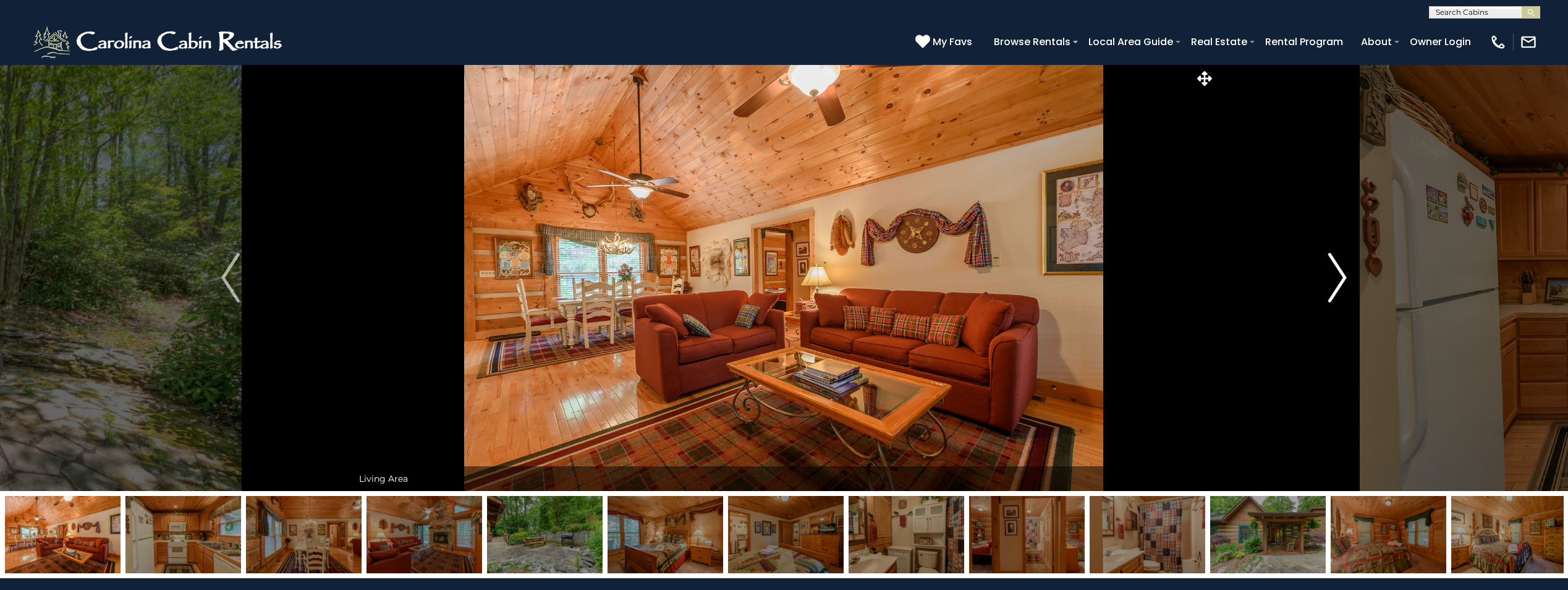
click at [1335, 279] on img "Next" at bounding box center [1338, 277] width 19 height 50
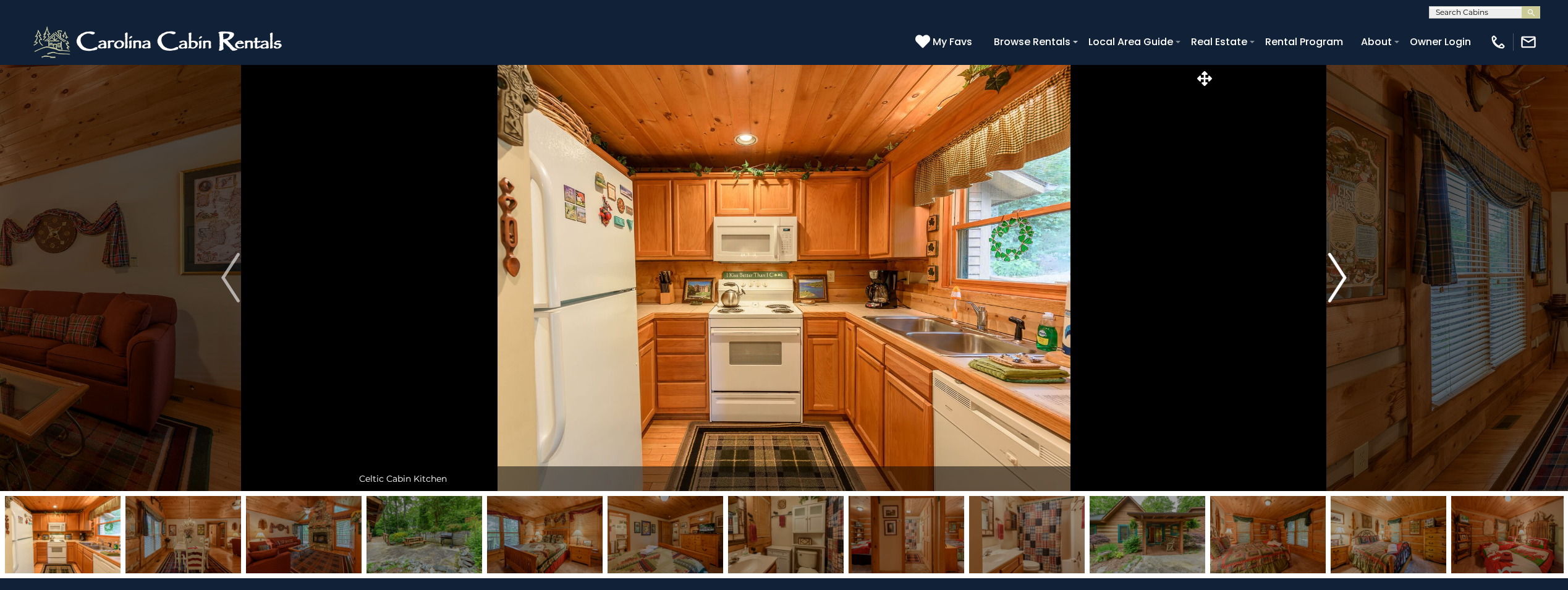
click at [1335, 279] on img "Next" at bounding box center [1338, 277] width 19 height 50
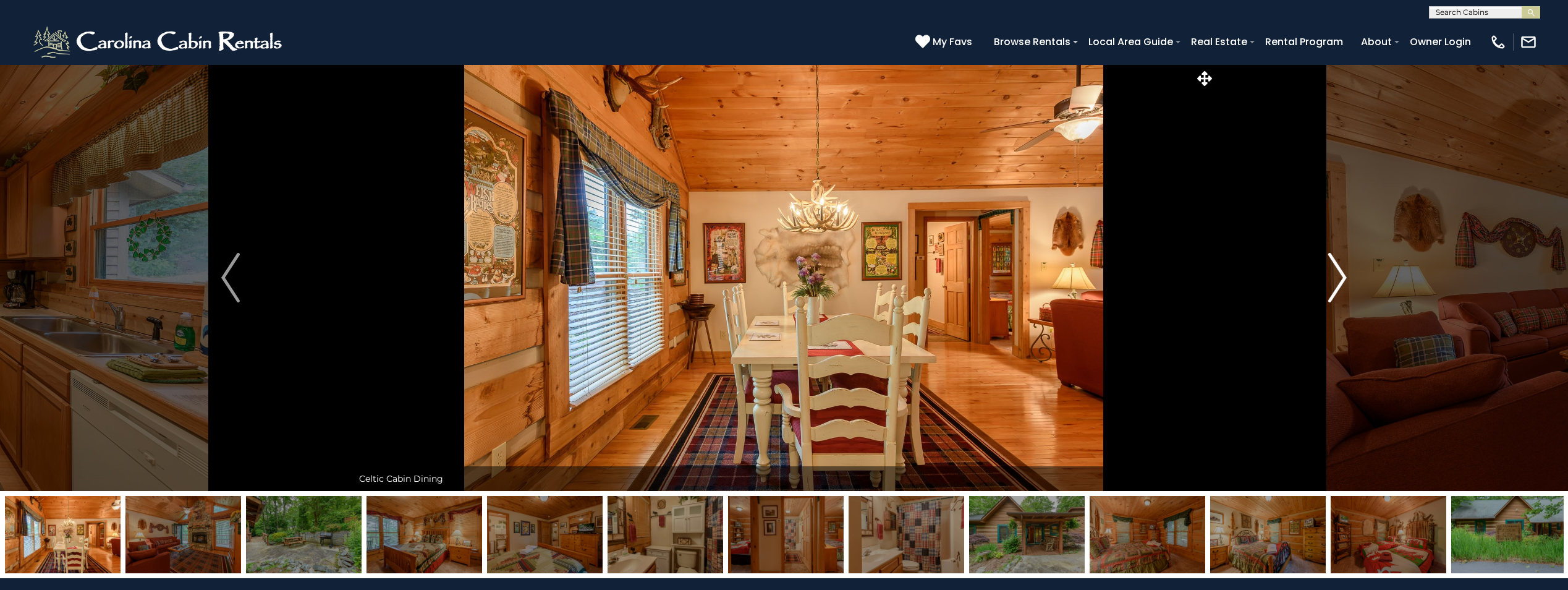
click at [1335, 279] on img "Next" at bounding box center [1338, 277] width 19 height 50
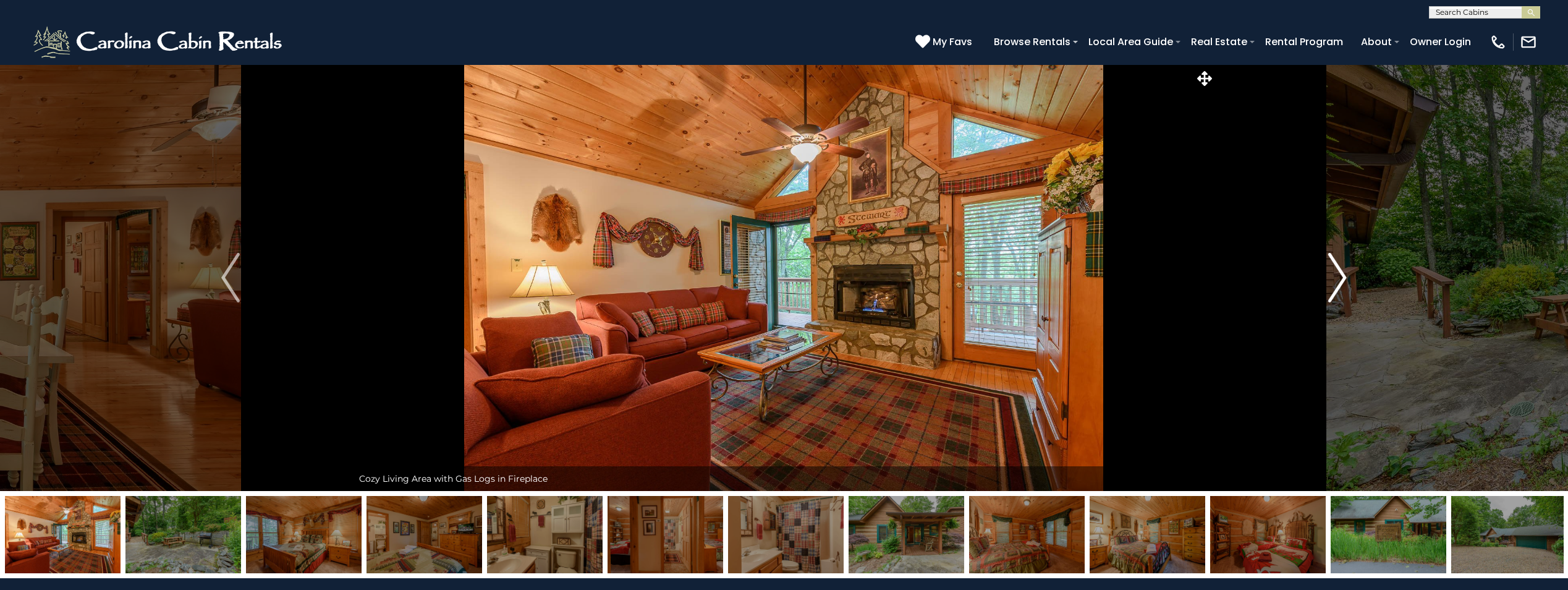
click at [1335, 279] on img "Next" at bounding box center [1338, 277] width 19 height 50
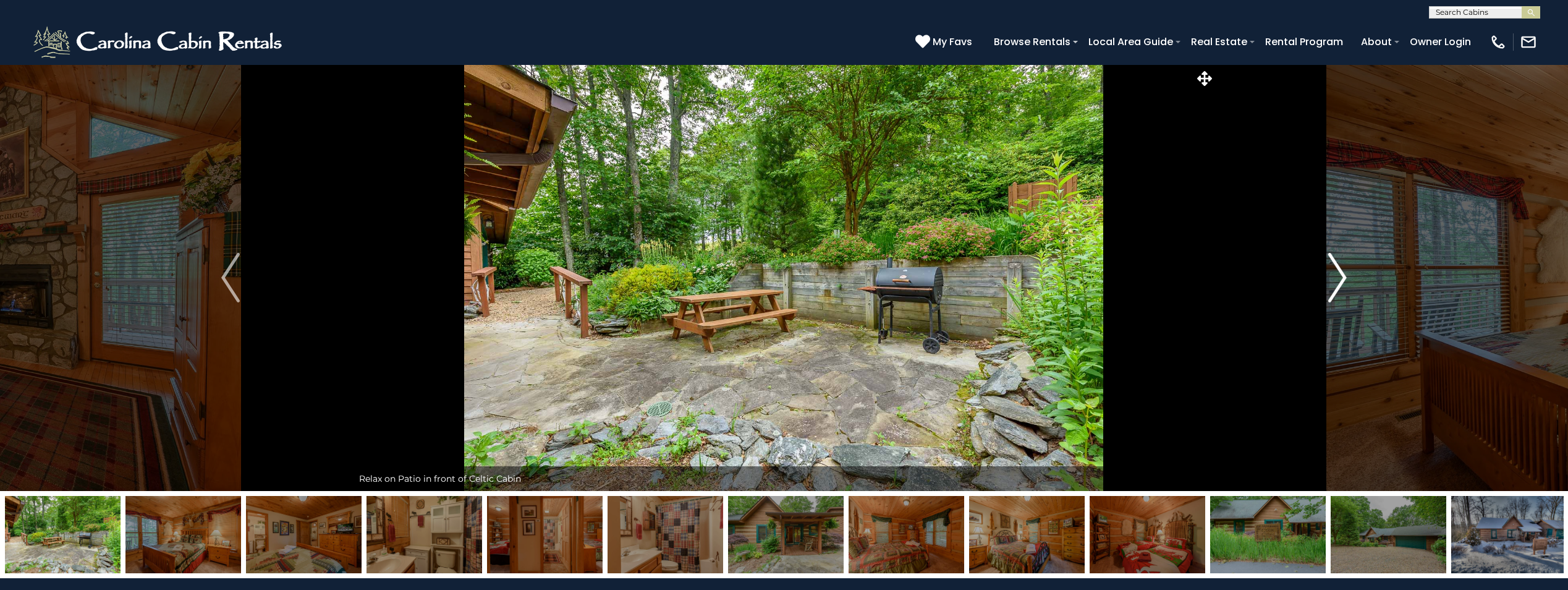
click at [1335, 279] on img "Next" at bounding box center [1338, 277] width 19 height 50
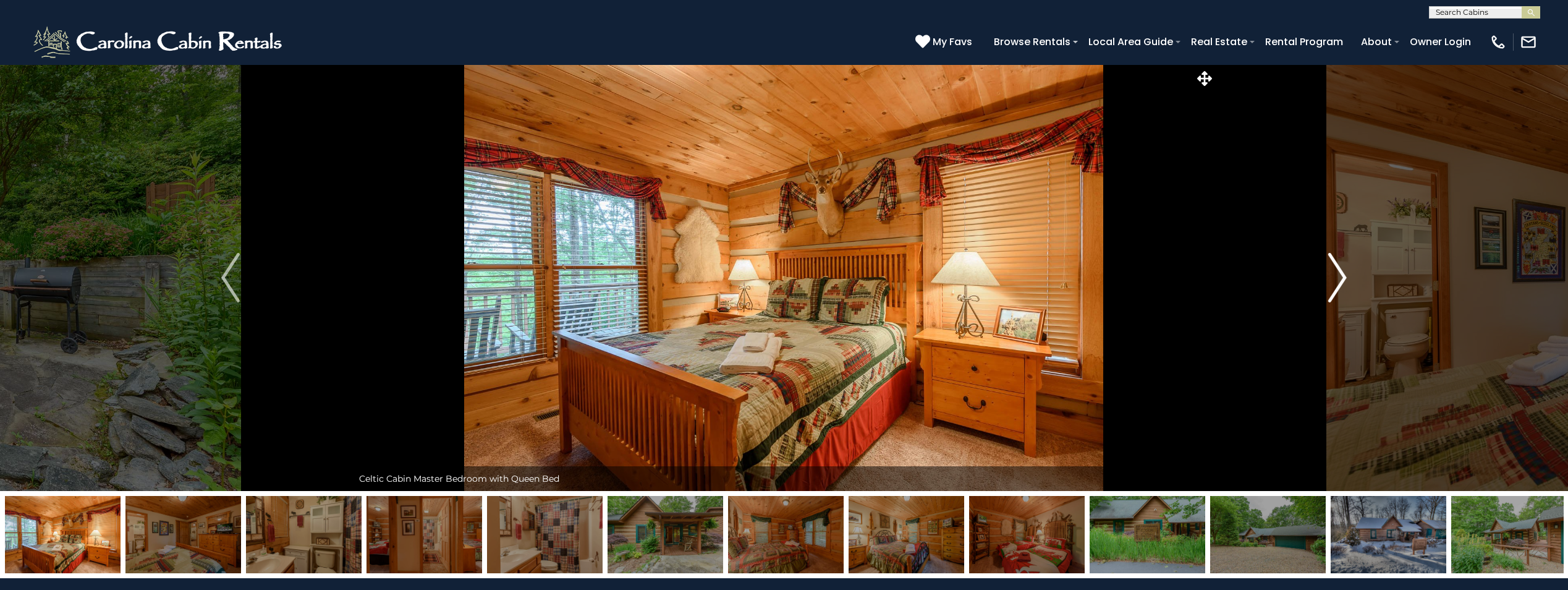
click at [1335, 279] on img "Next" at bounding box center [1338, 277] width 19 height 50
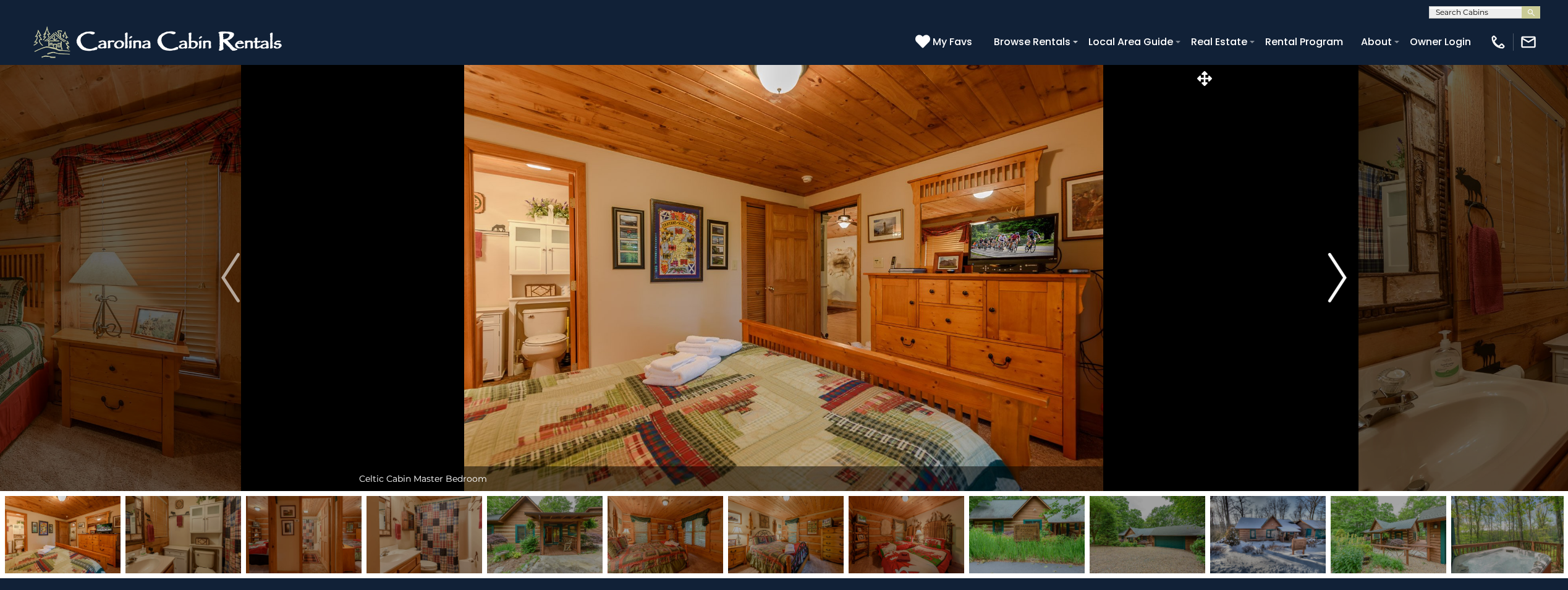
click at [1335, 280] on img "Next" at bounding box center [1338, 277] width 19 height 50
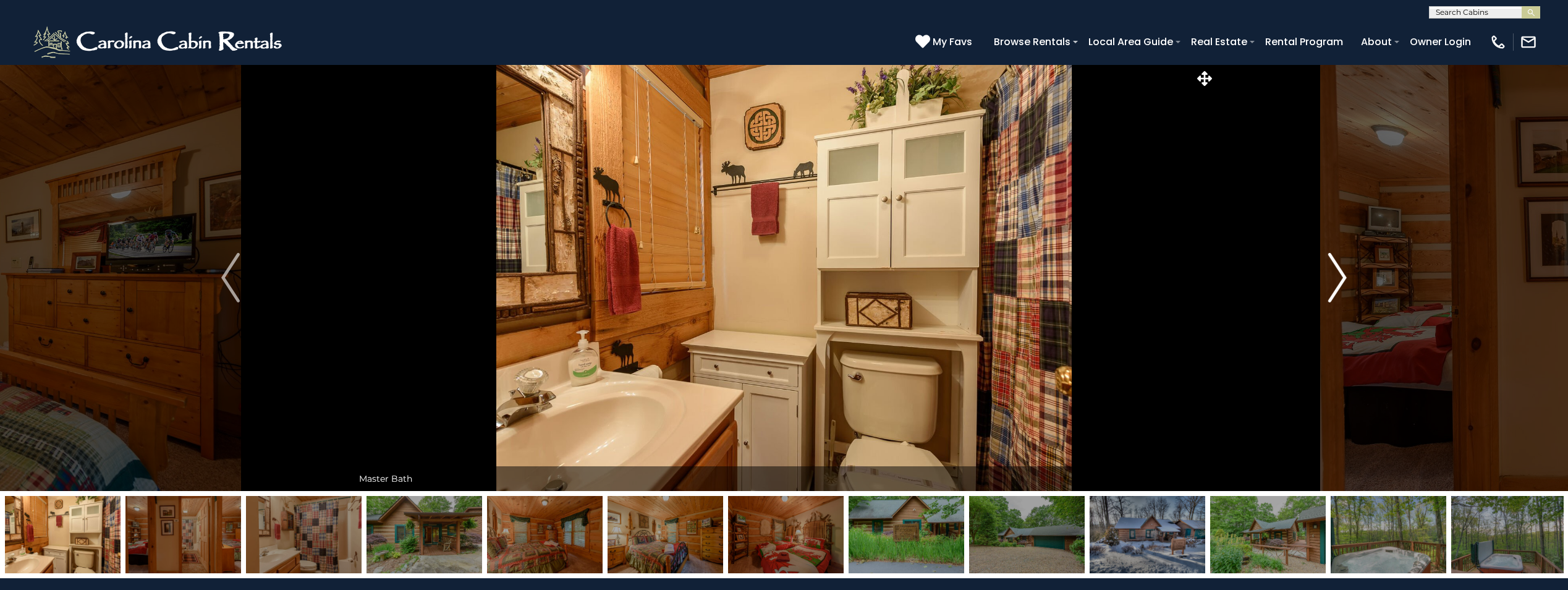
click at [1335, 280] on img "Next" at bounding box center [1338, 277] width 19 height 50
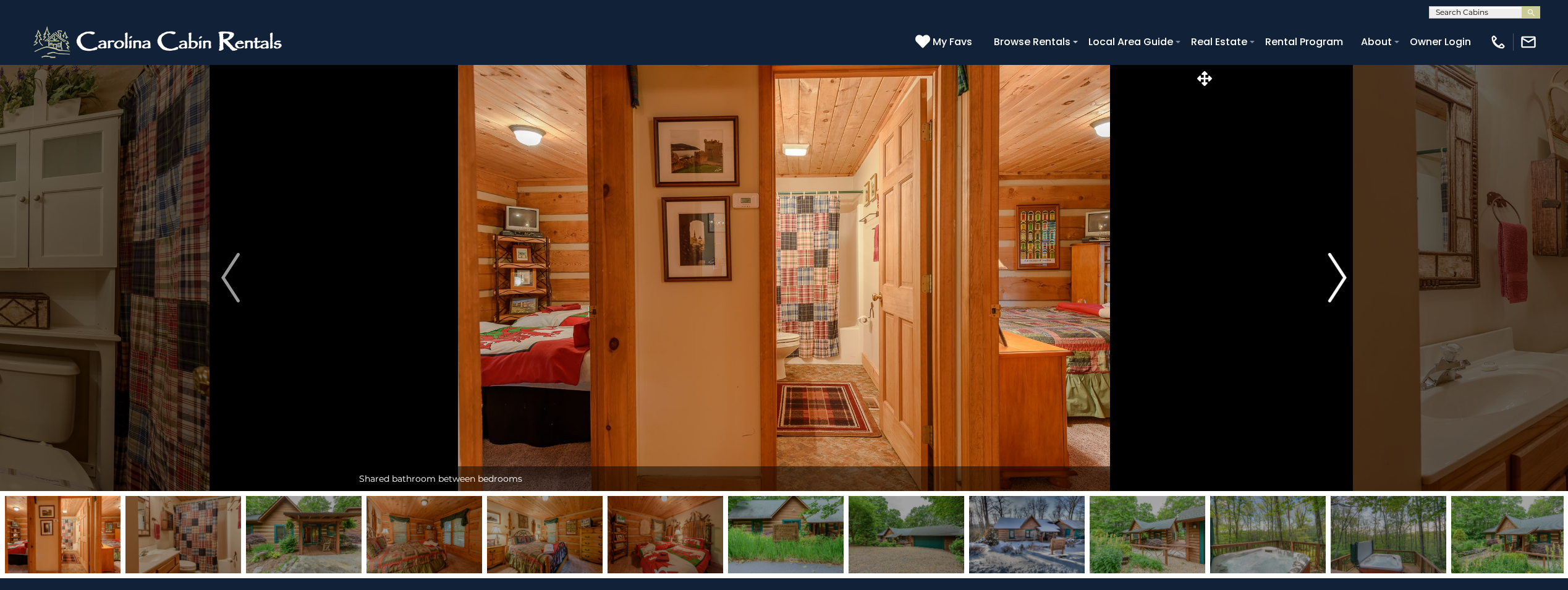
click at [1335, 280] on img "Next" at bounding box center [1338, 277] width 19 height 50
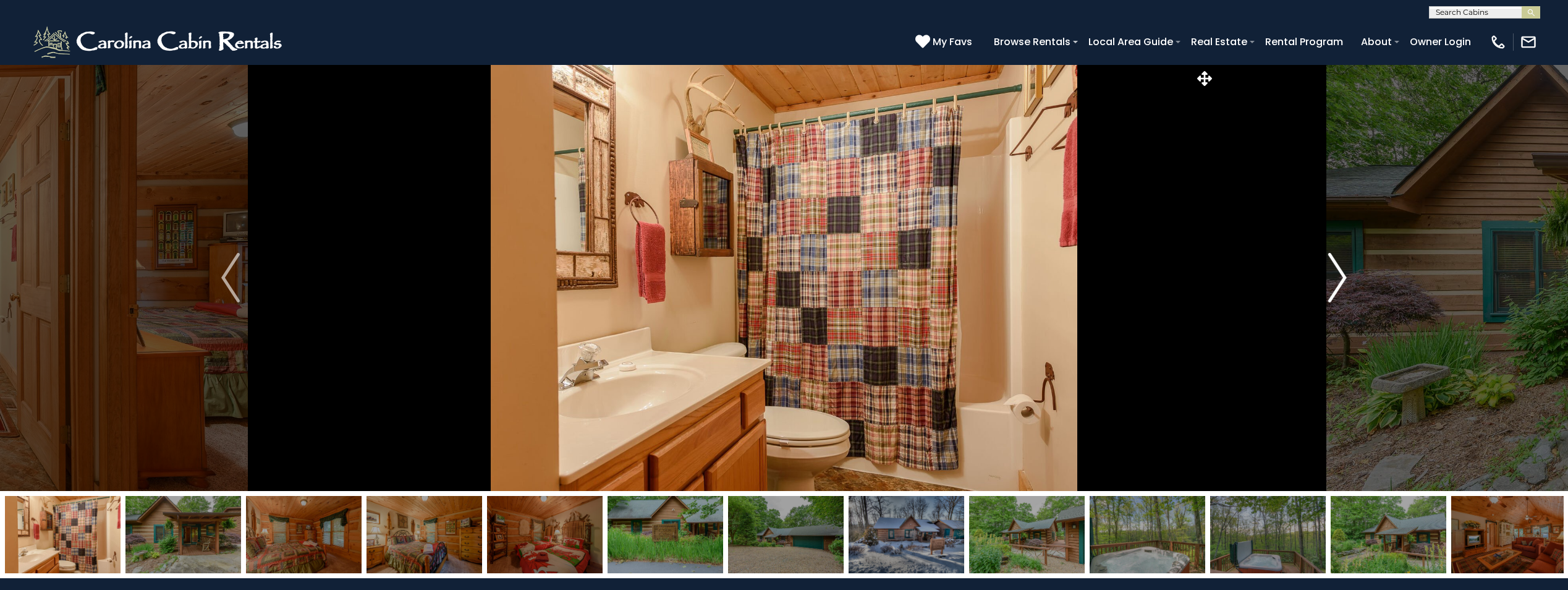
click at [1335, 280] on img "Next" at bounding box center [1338, 277] width 19 height 50
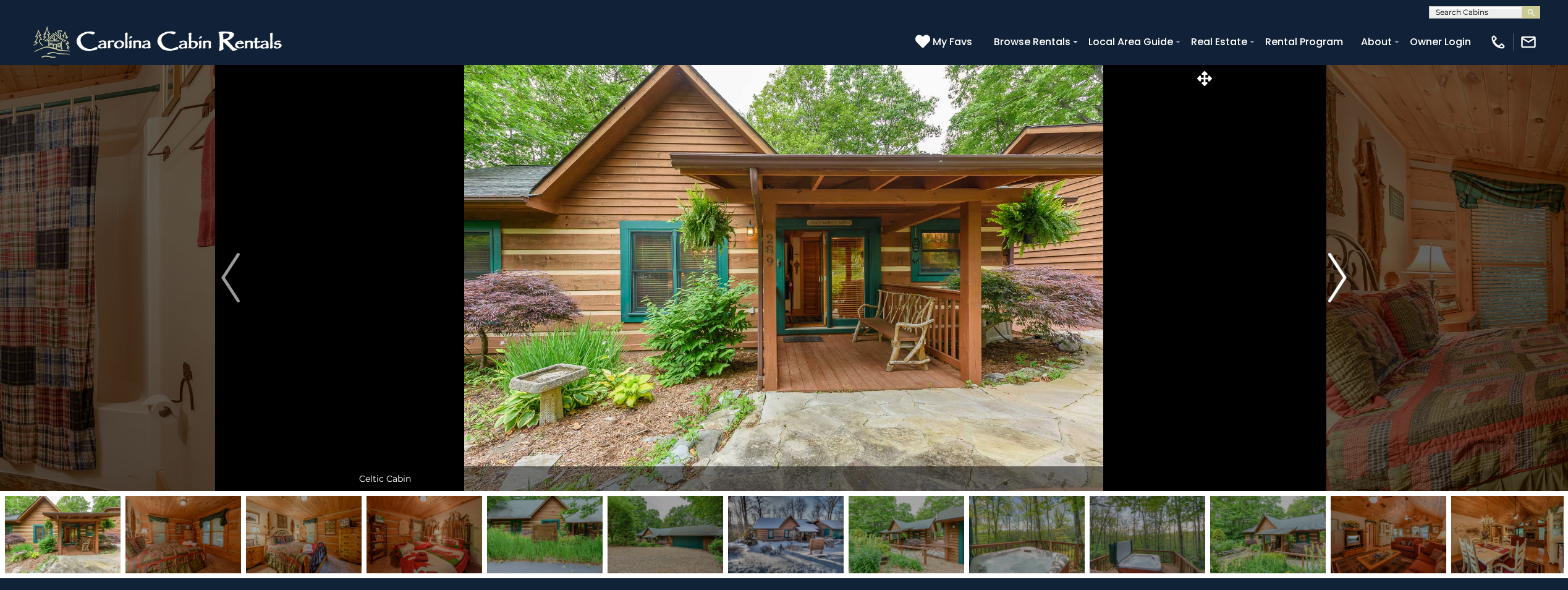
click at [1335, 280] on img "Next" at bounding box center [1338, 277] width 19 height 50
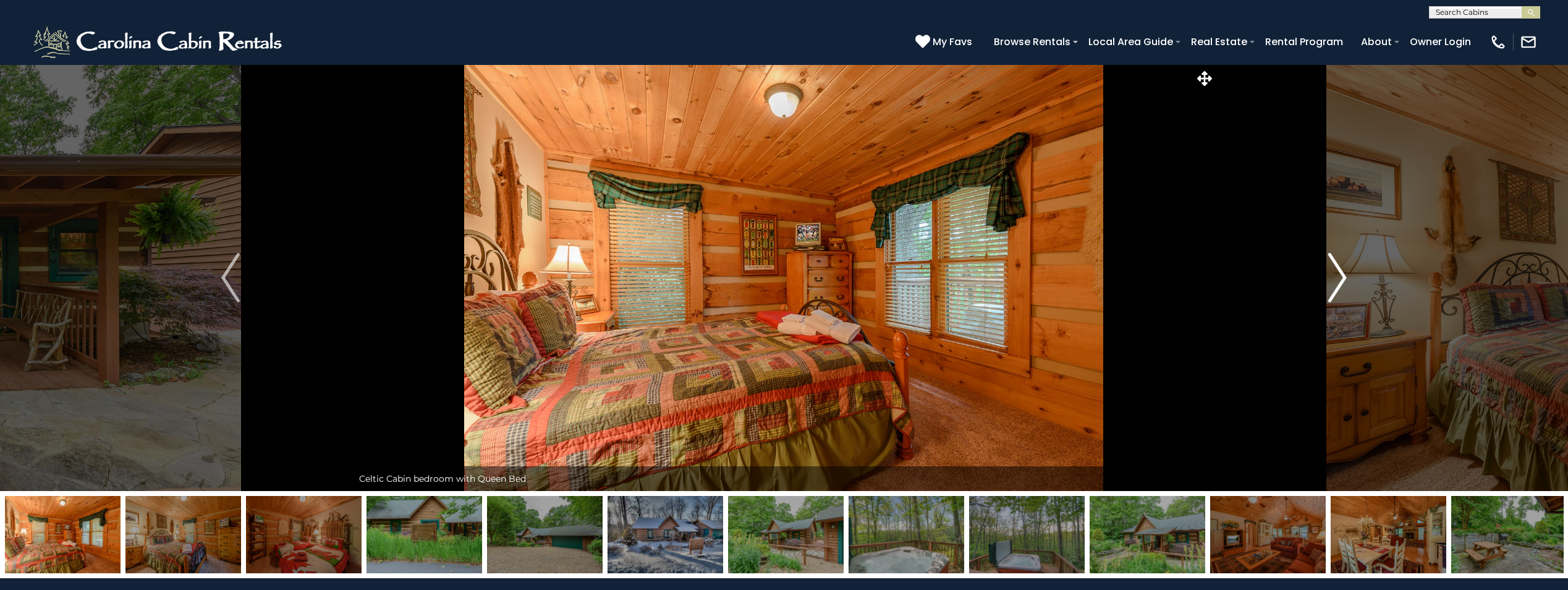
click at [1335, 280] on img "Next" at bounding box center [1338, 277] width 19 height 50
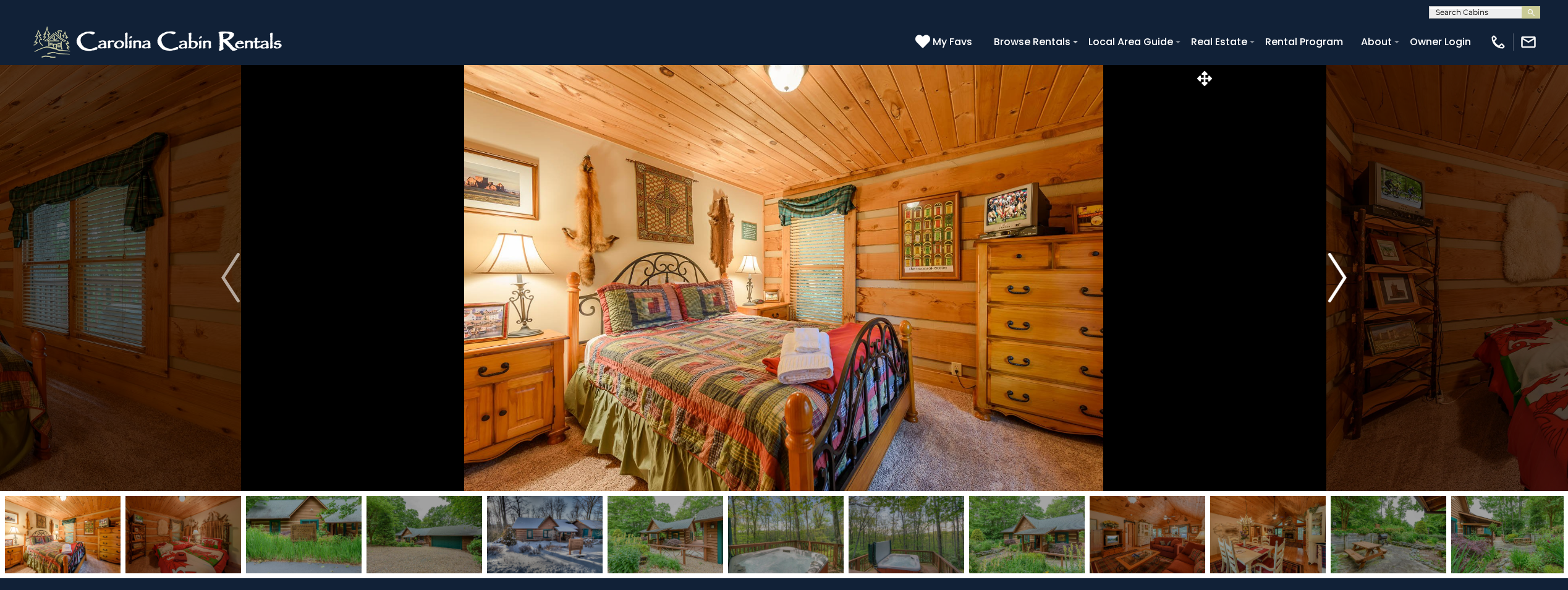
click at [1335, 281] on img "Next" at bounding box center [1338, 277] width 19 height 50
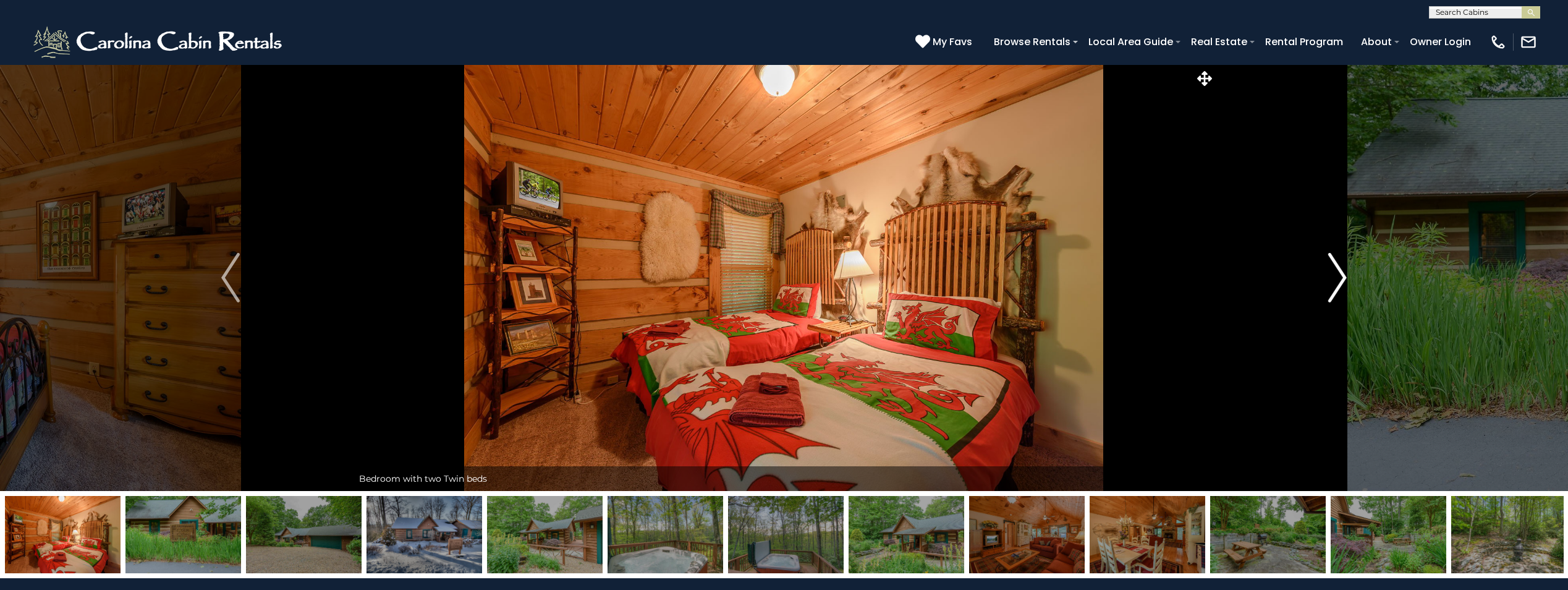
click at [1335, 281] on img "Next" at bounding box center [1338, 277] width 19 height 50
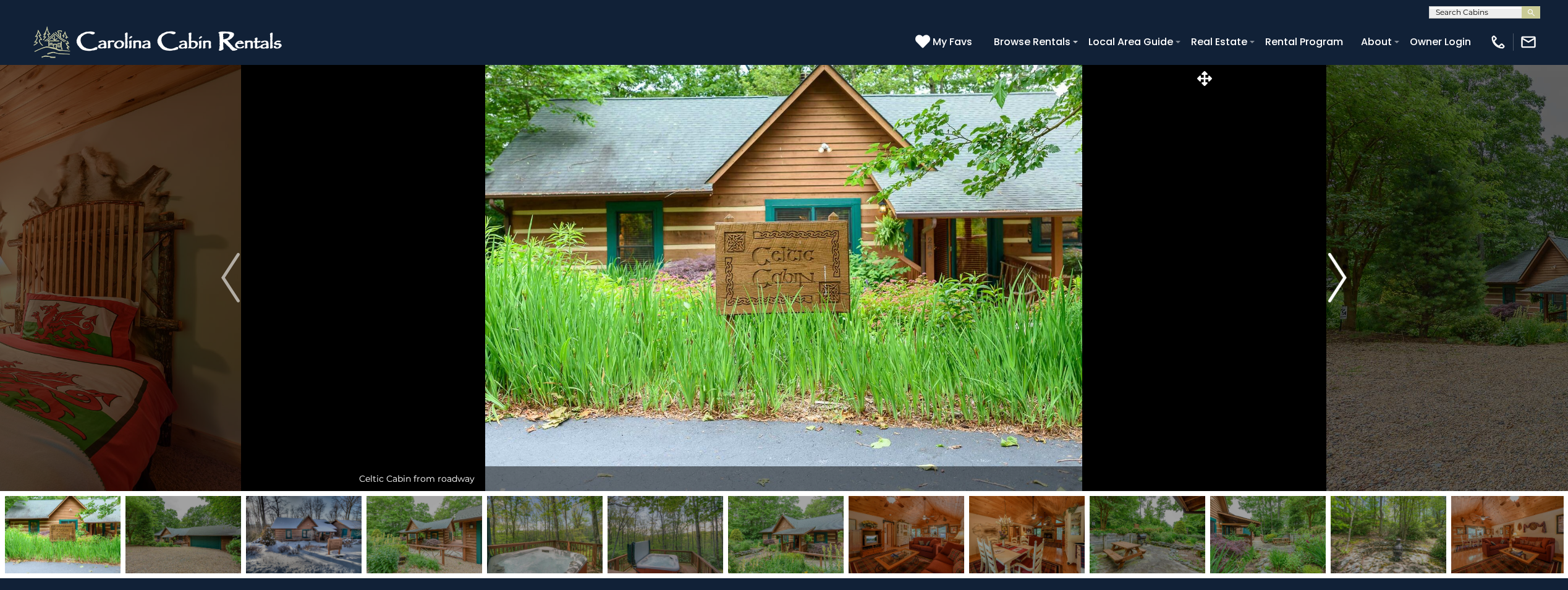
click at [1335, 281] on img "Next" at bounding box center [1338, 277] width 19 height 50
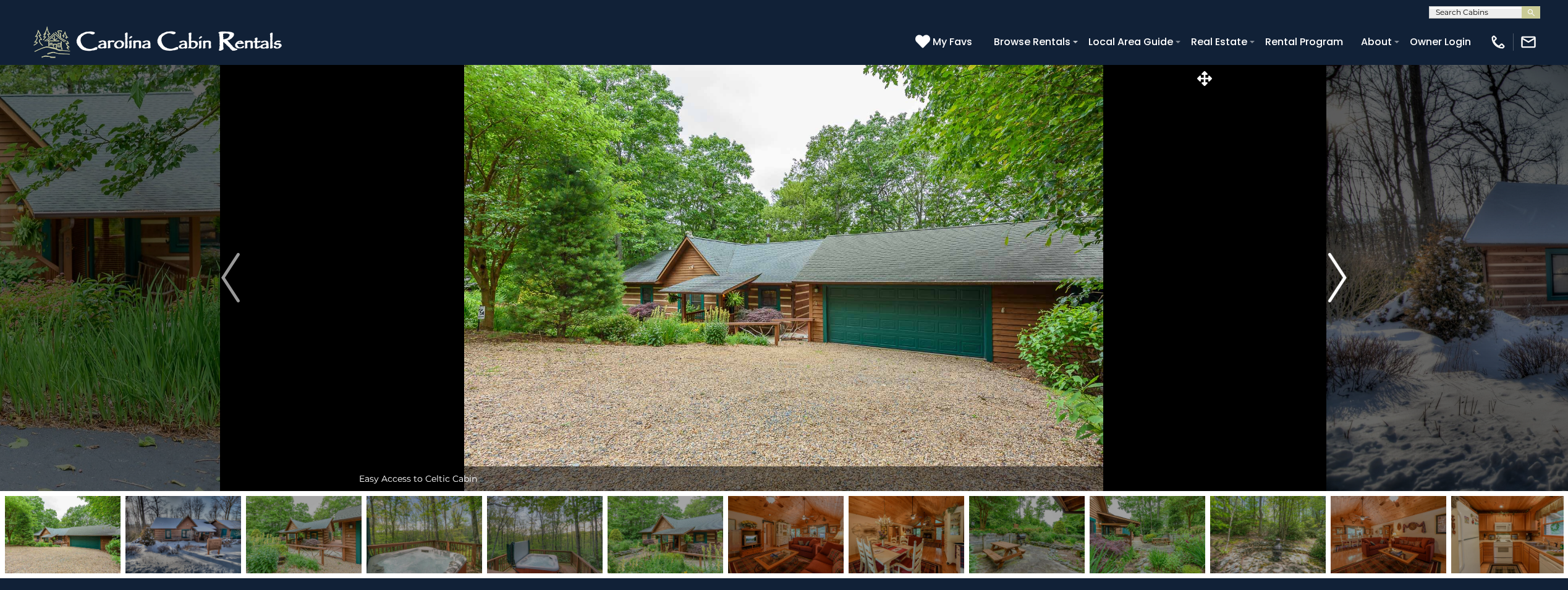
click at [1334, 284] on img "Next" at bounding box center [1338, 277] width 19 height 50
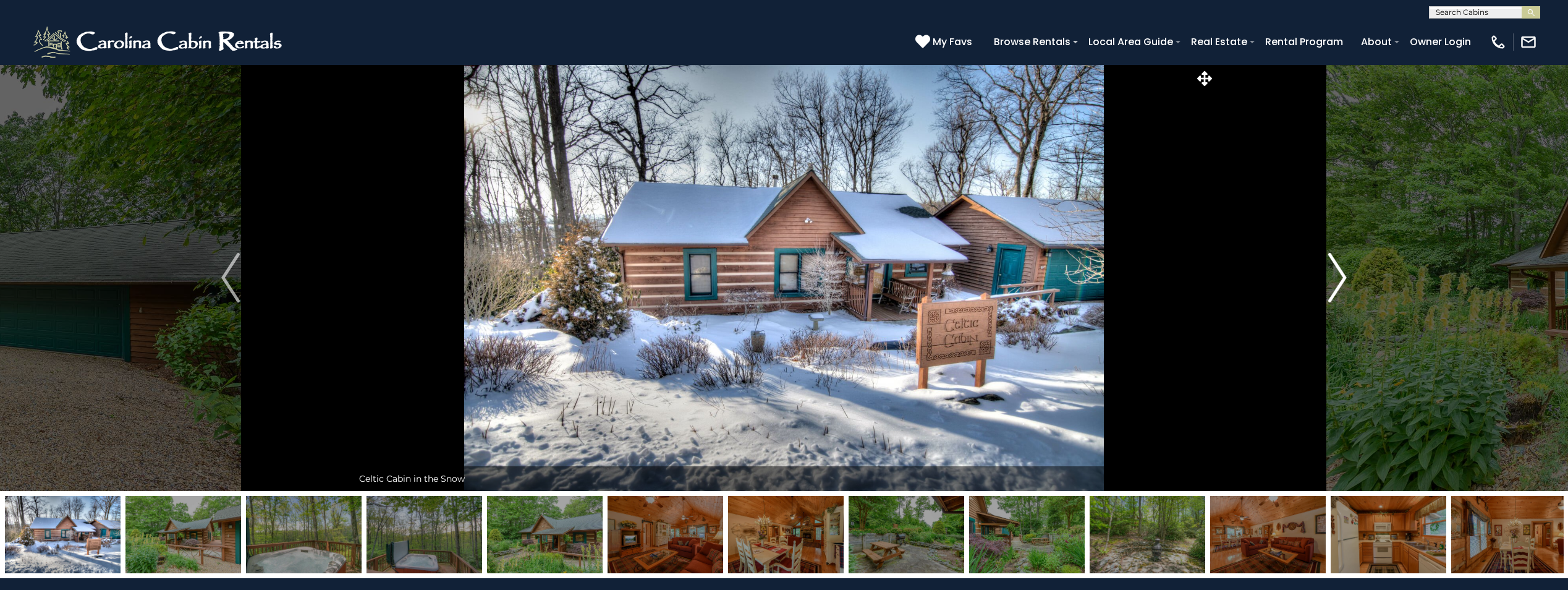
click at [1334, 285] on img "Next" at bounding box center [1338, 277] width 19 height 50
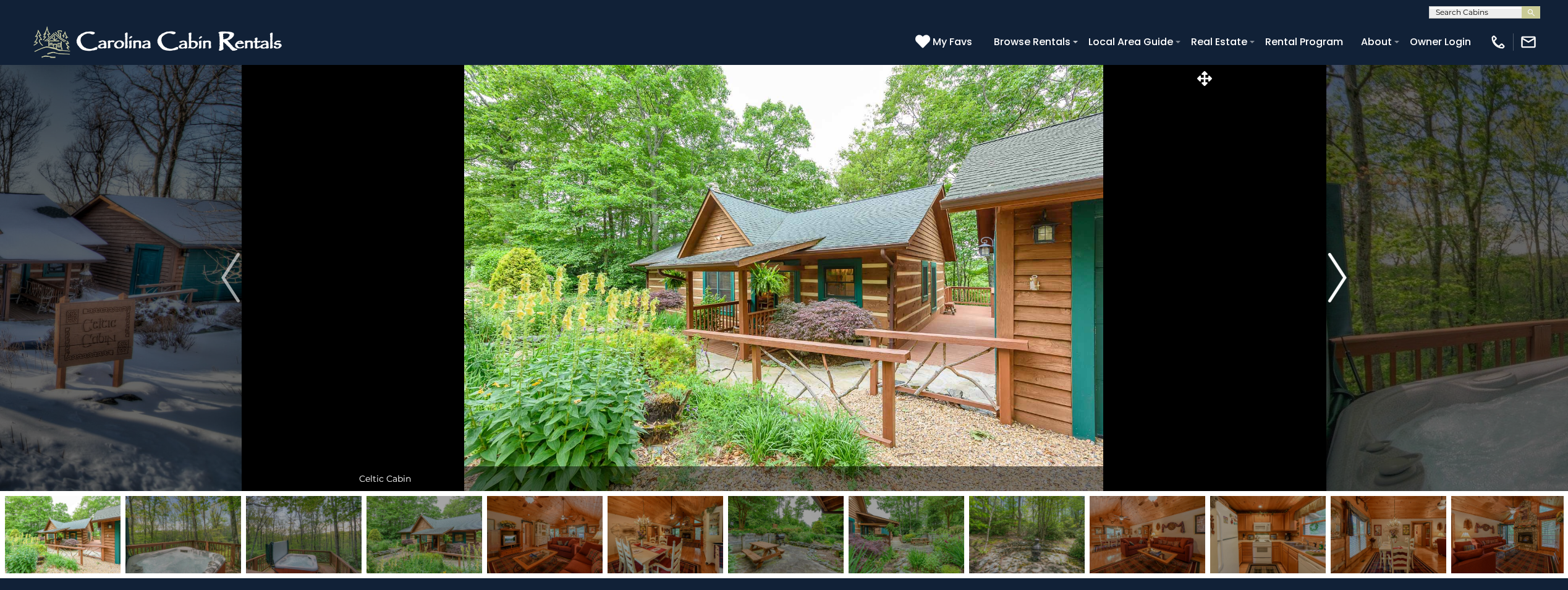
click at [1334, 285] on img "Next" at bounding box center [1338, 277] width 19 height 50
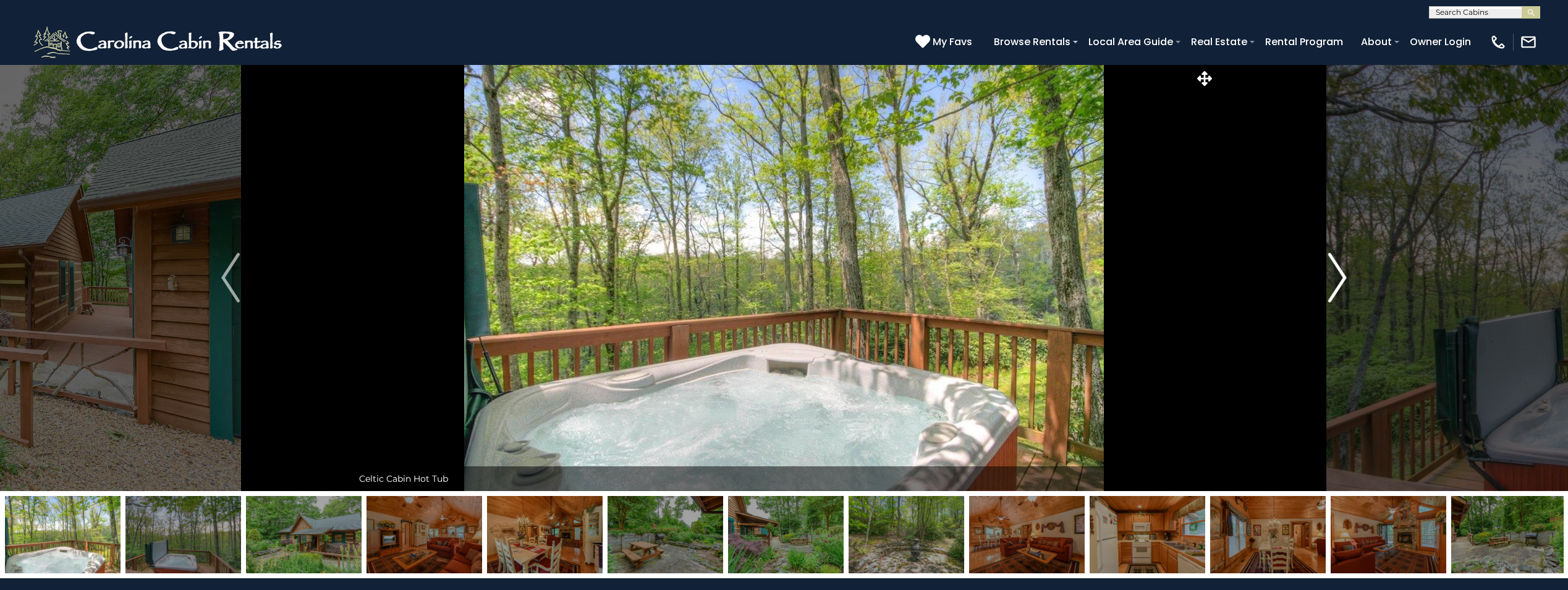
click at [1334, 285] on img "Next" at bounding box center [1338, 277] width 19 height 50
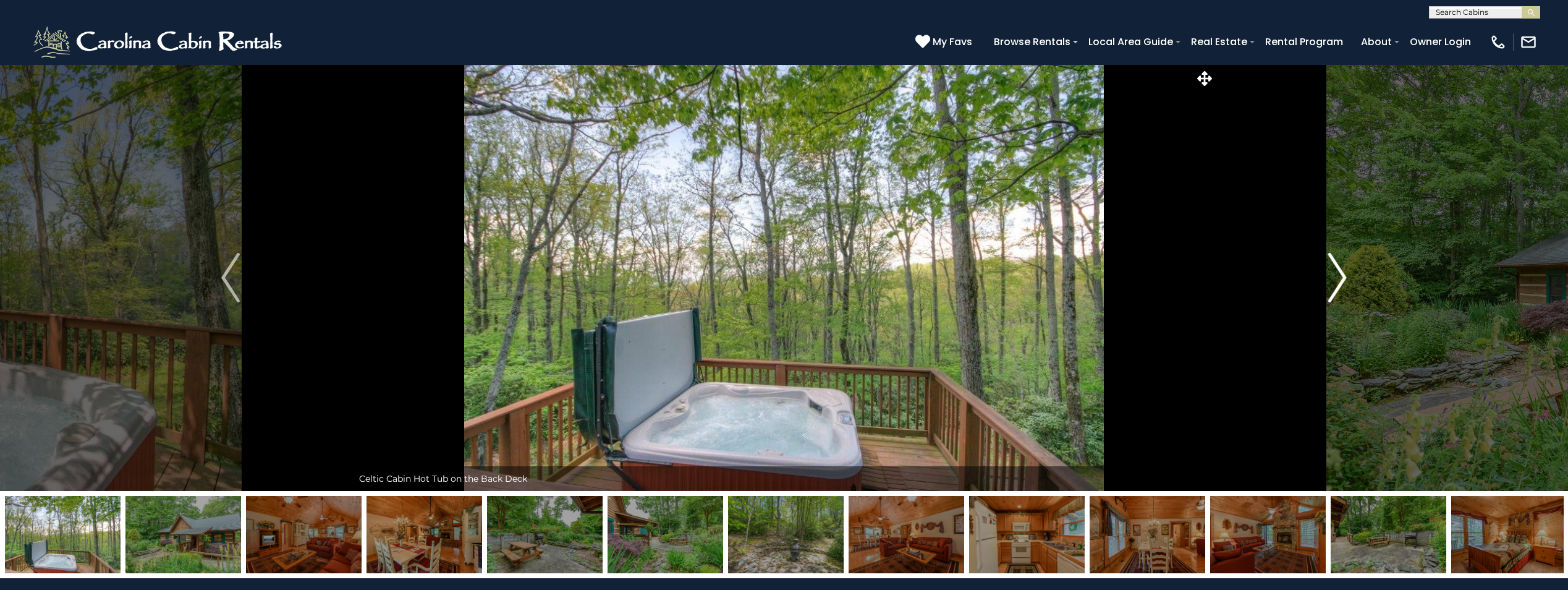
click at [1334, 285] on img "Next" at bounding box center [1338, 277] width 19 height 50
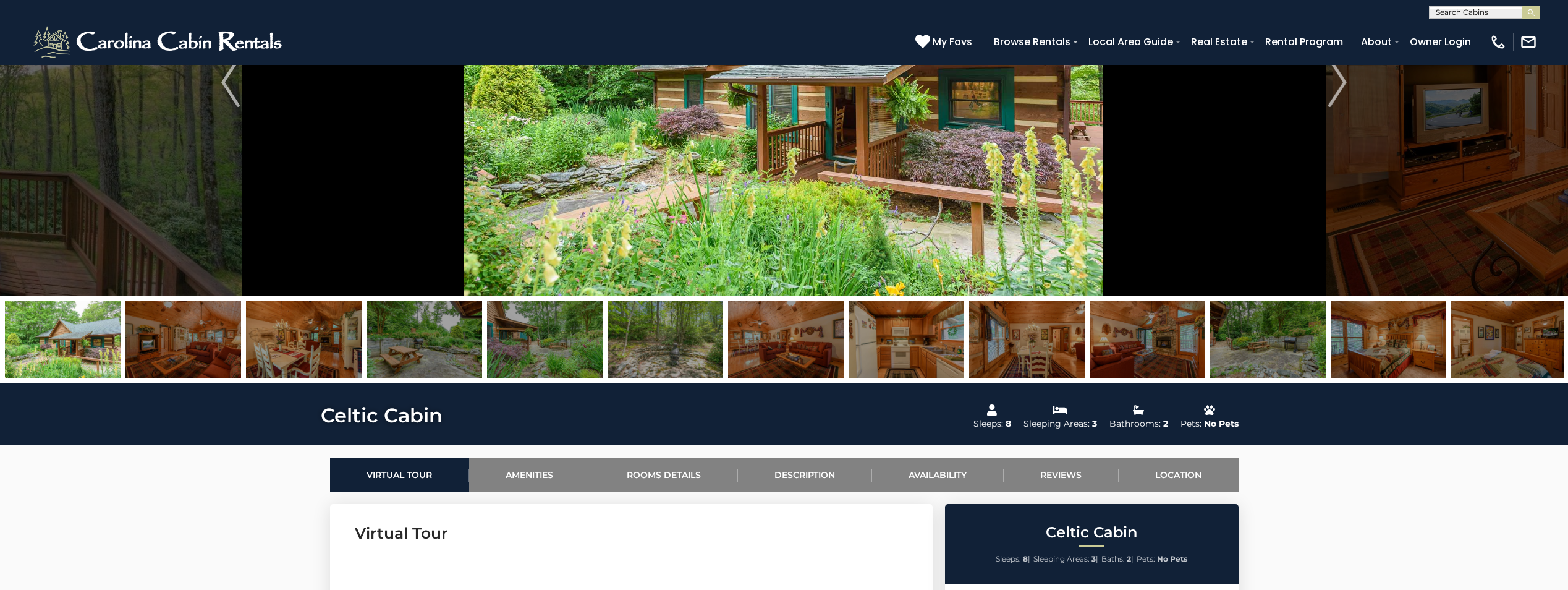
scroll to position [247, 0]
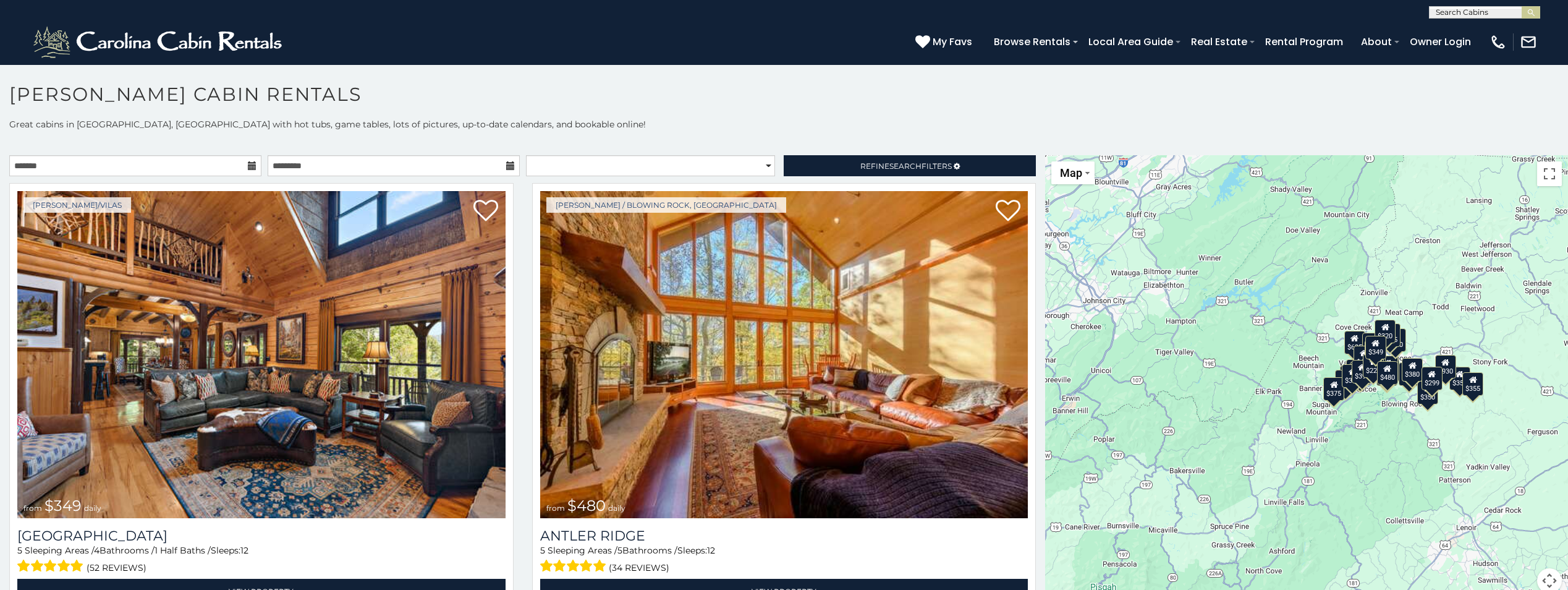
click at [1263, 402] on div "$349 $480 $315 $425 $355 $635 $930 $675 $400 $451 $330 $400 $485 $460 $395 $250…" at bounding box center [1307, 382] width 523 height 453
click at [1549, 178] on button "Toggle fullscreen view" at bounding box center [1549, 174] width 24 height 24
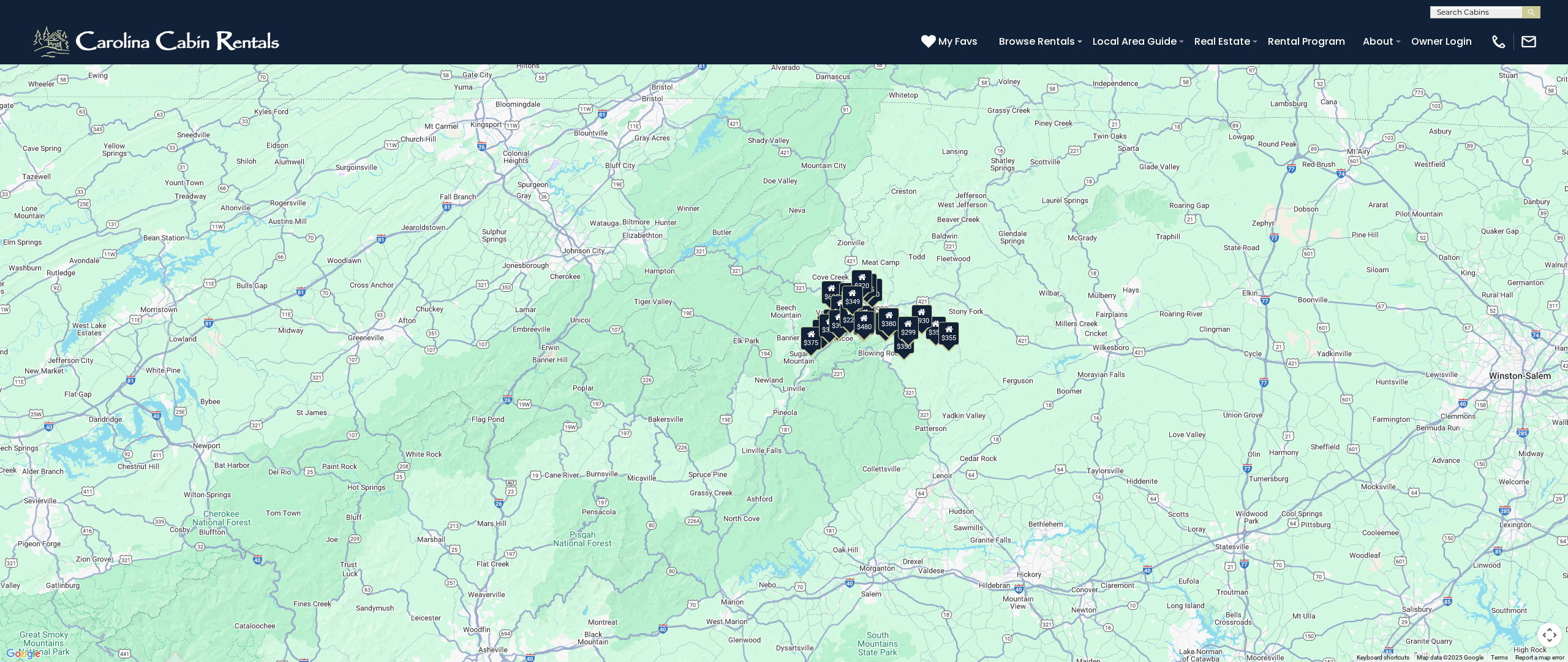
click at [754, 416] on div "$349 $480 $315 $425 $355 $635 $930 $675 $400 $451 $330 $400 $485 $460 $395 $250…" at bounding box center [784, 331] width 1568 height 662
click at [39, 19] on button "Map" at bounding box center [28, 18] width 43 height 23
click at [46, 41] on li "Satellite" at bounding box center [43, 39] width 71 height 19
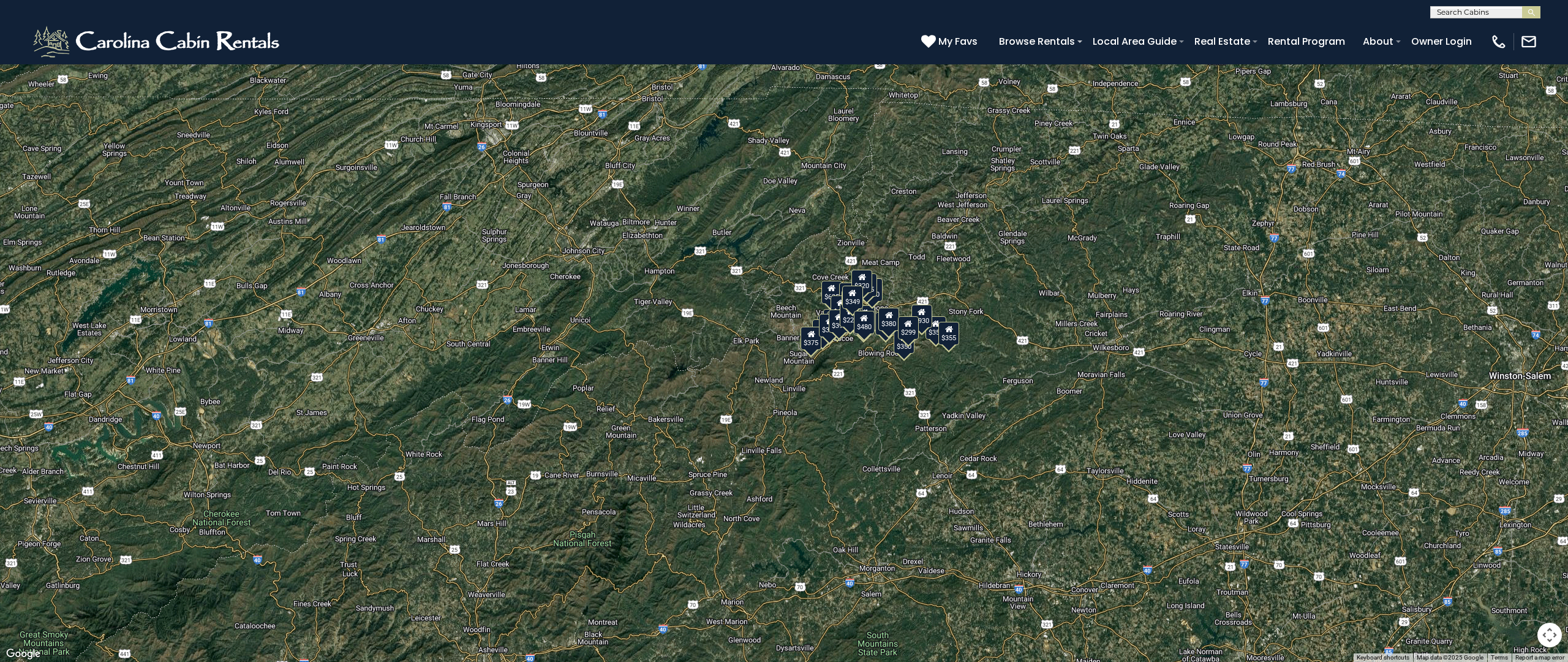
click at [1554, 28] on button "Toggle fullscreen view" at bounding box center [1549, 19] width 24 height 24
